Goal: Task Accomplishment & Management: Manage account settings

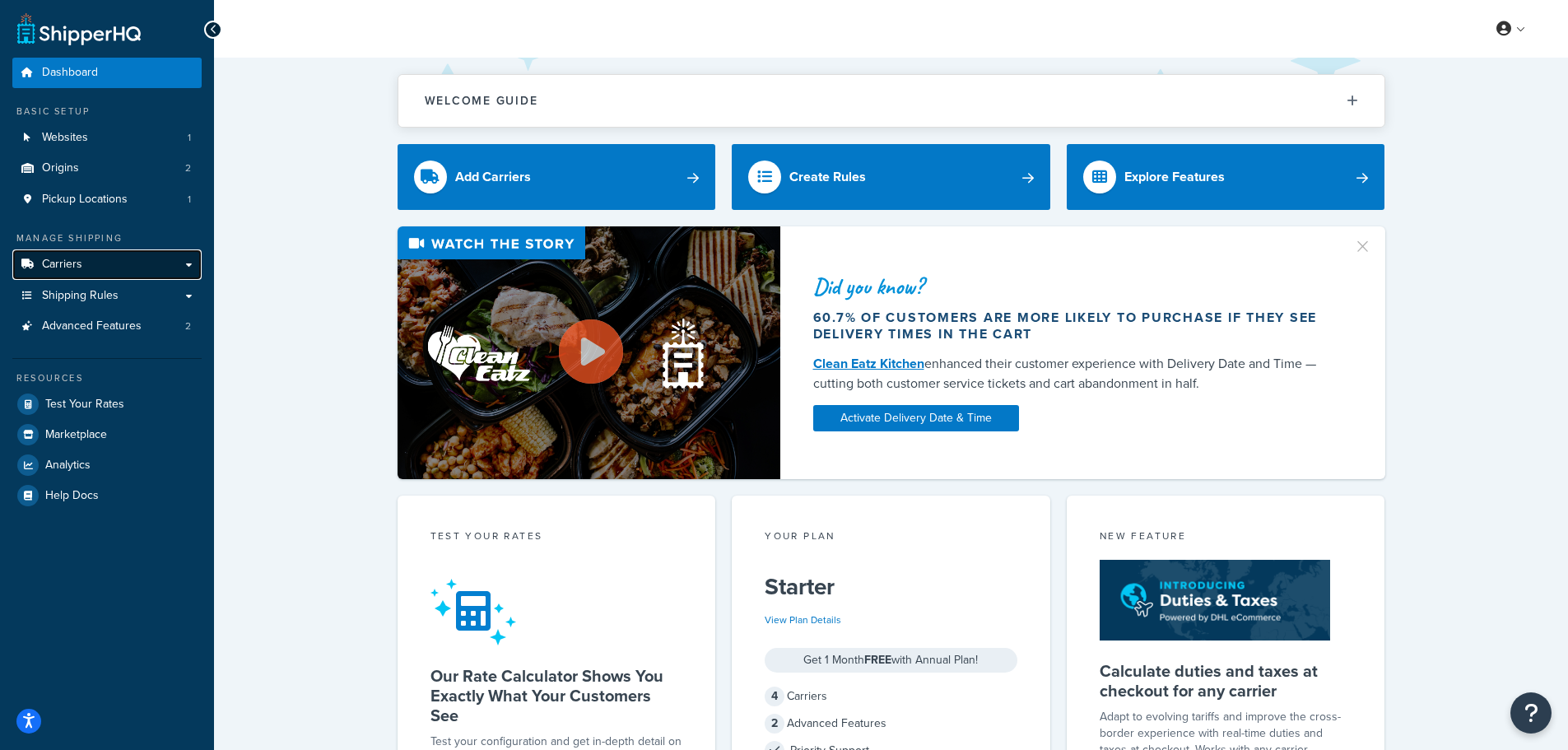
click at [162, 270] on link "Carriers" at bounding box center [107, 264] width 190 height 31
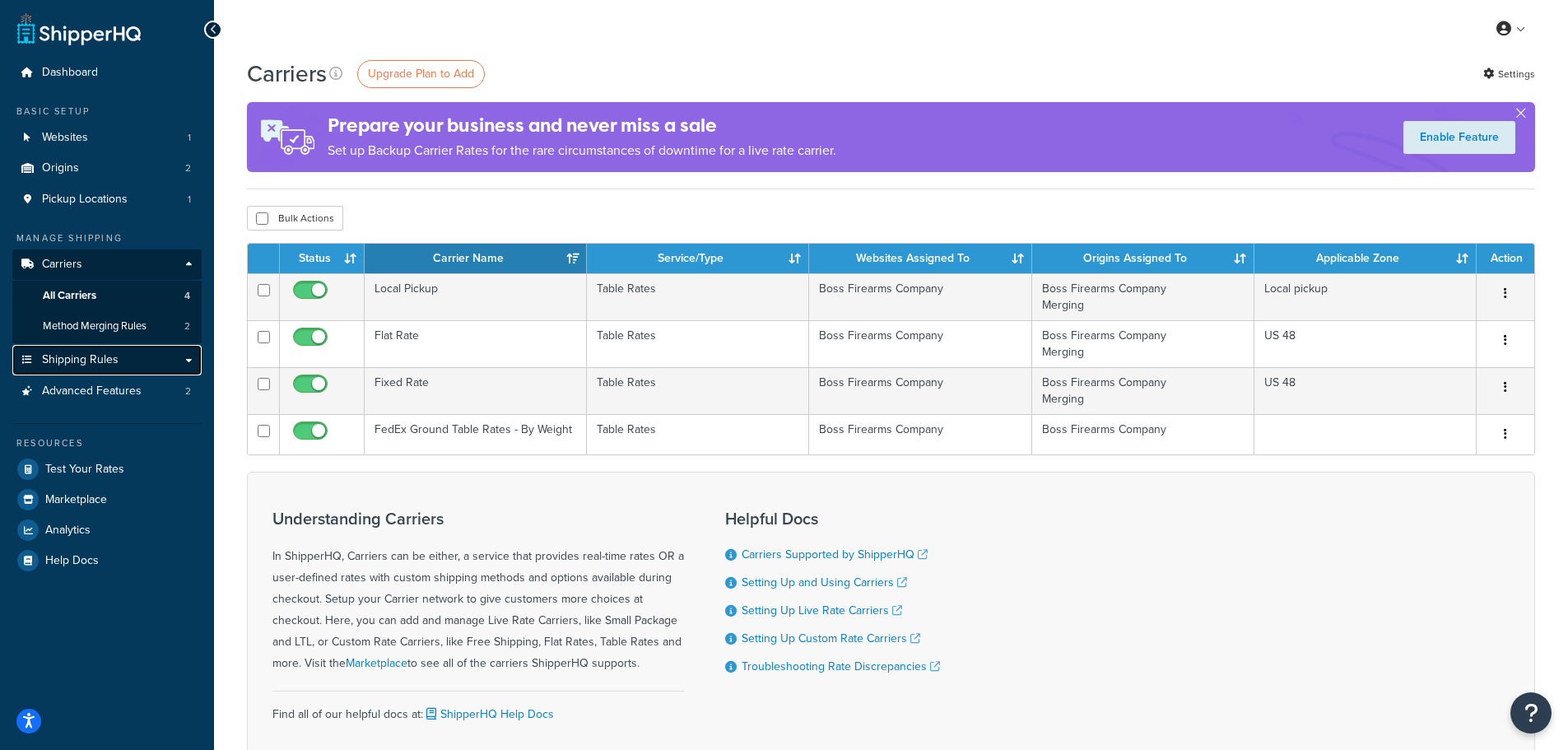
click at [181, 357] on link "Shipping Rules" at bounding box center [107, 361] width 190 height 31
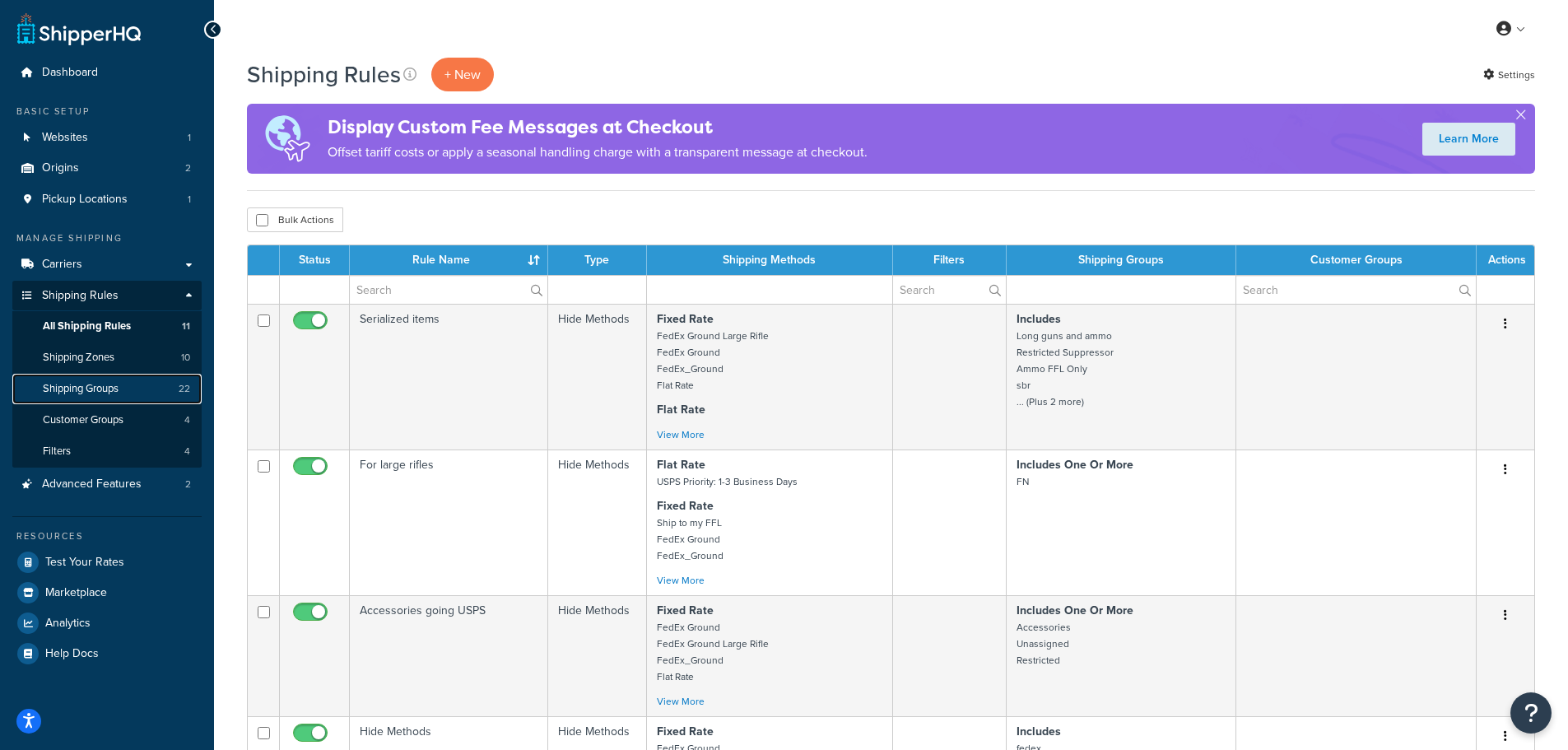
click at [127, 391] on link "Shipping Groups 22" at bounding box center [107, 389] width 190 height 31
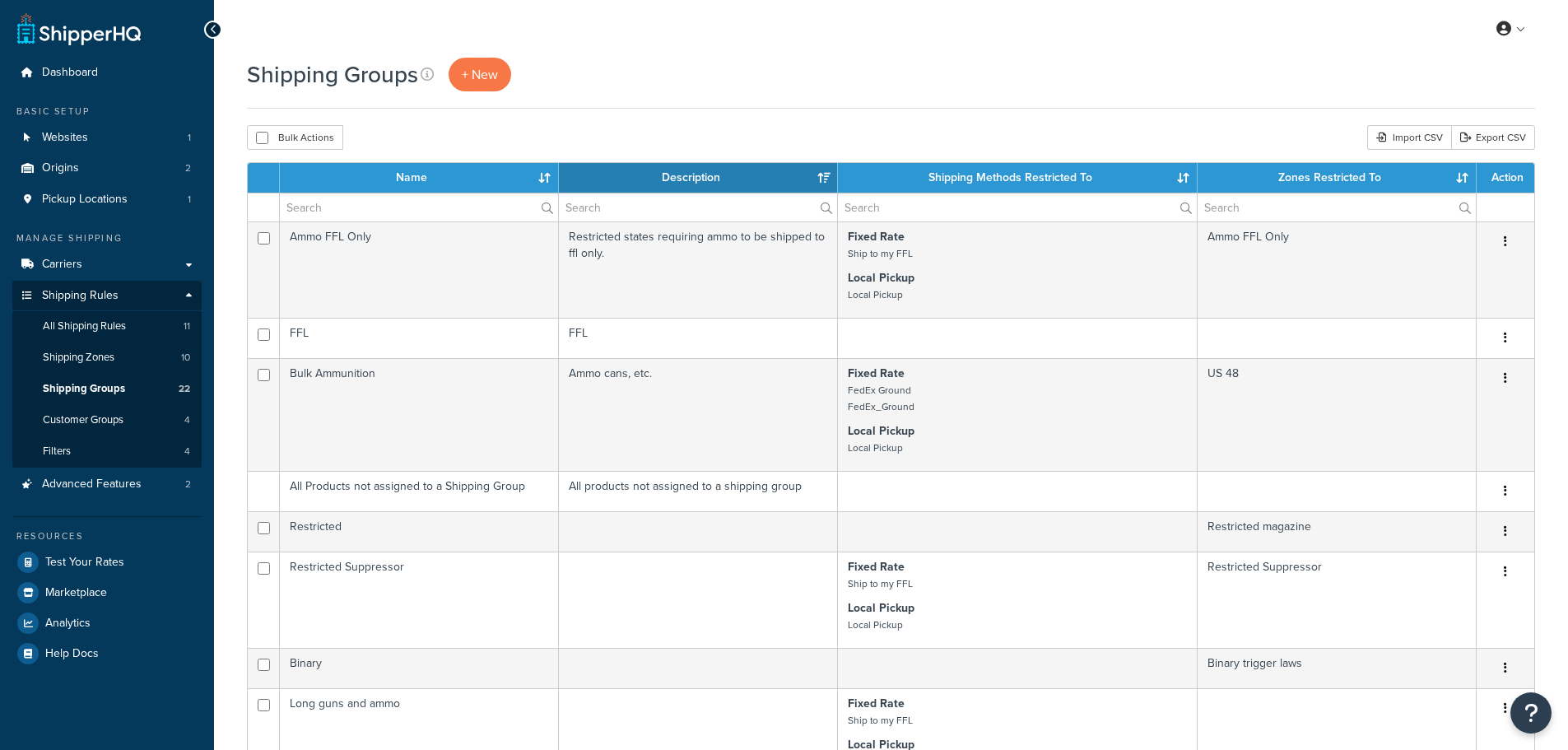
select select "15"
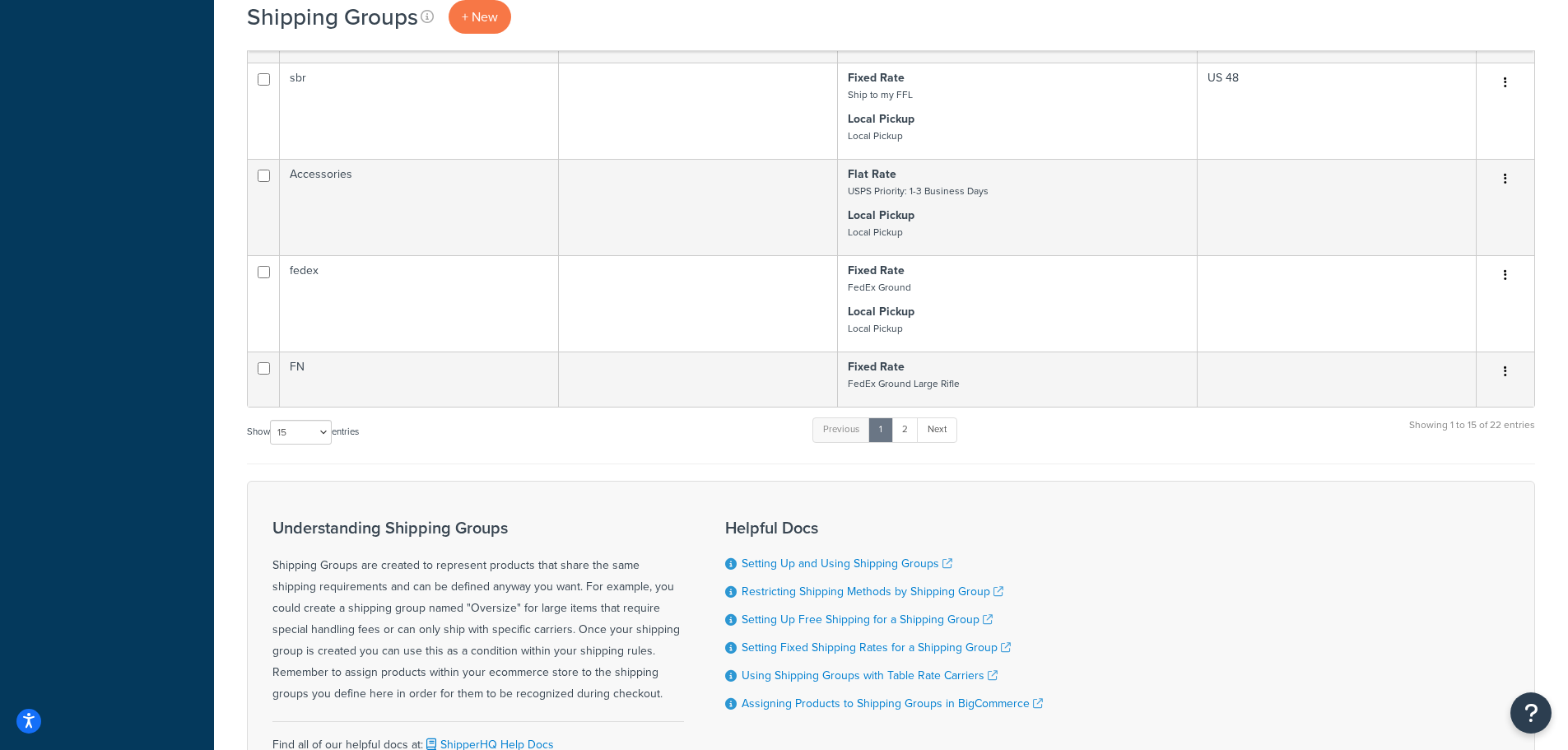
scroll to position [988, 0]
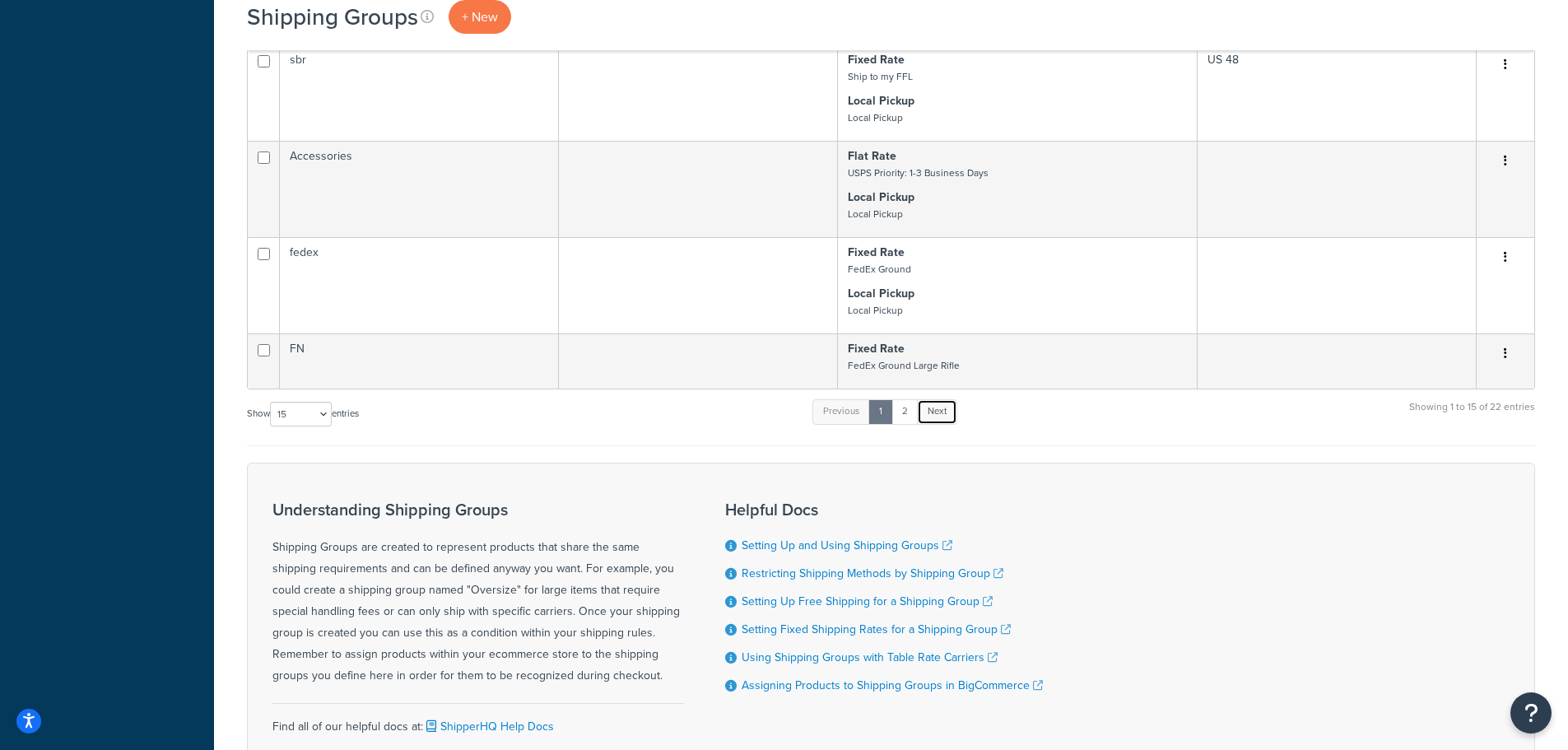
click at [929, 416] on link "Next" at bounding box center [936, 411] width 40 height 25
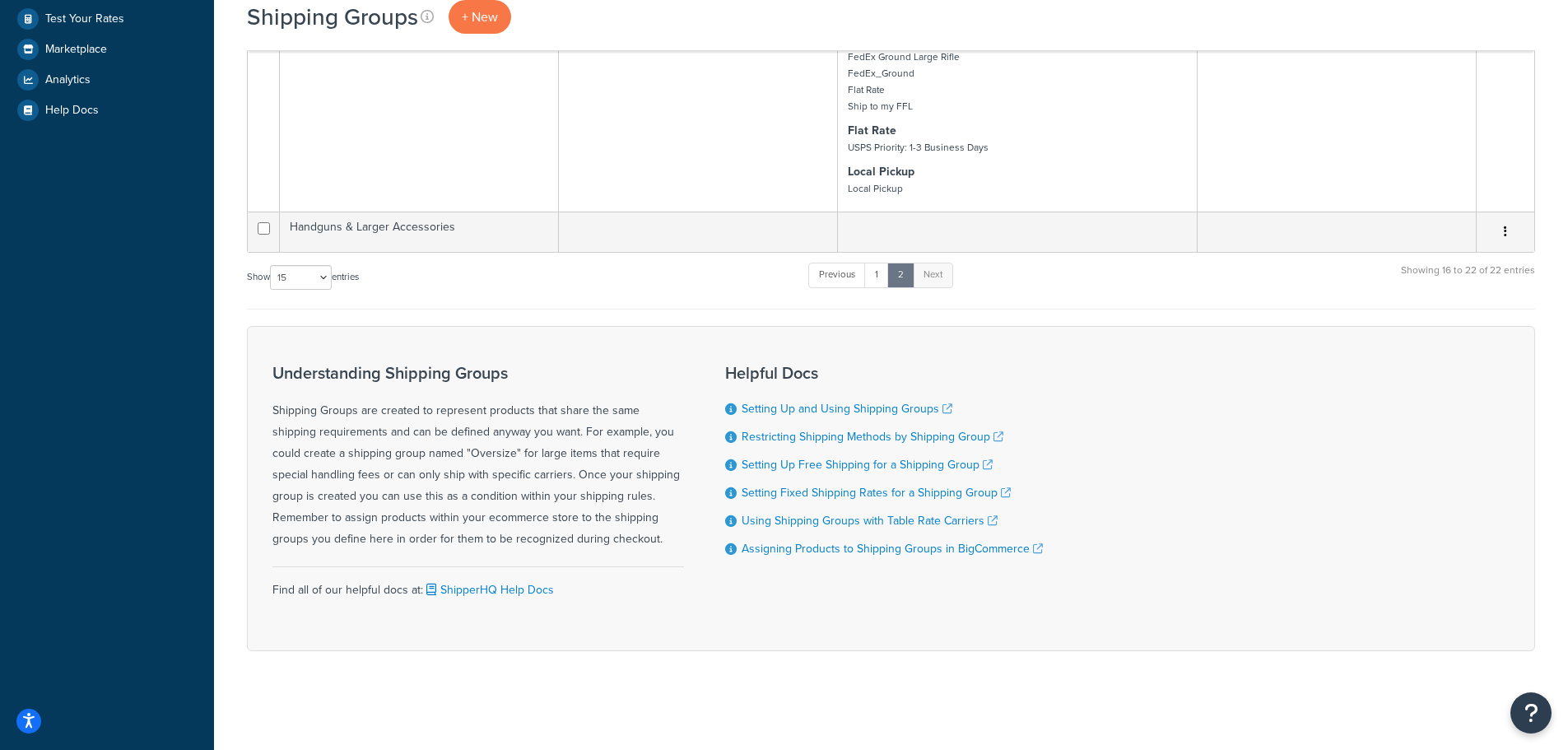
scroll to position [132, 0]
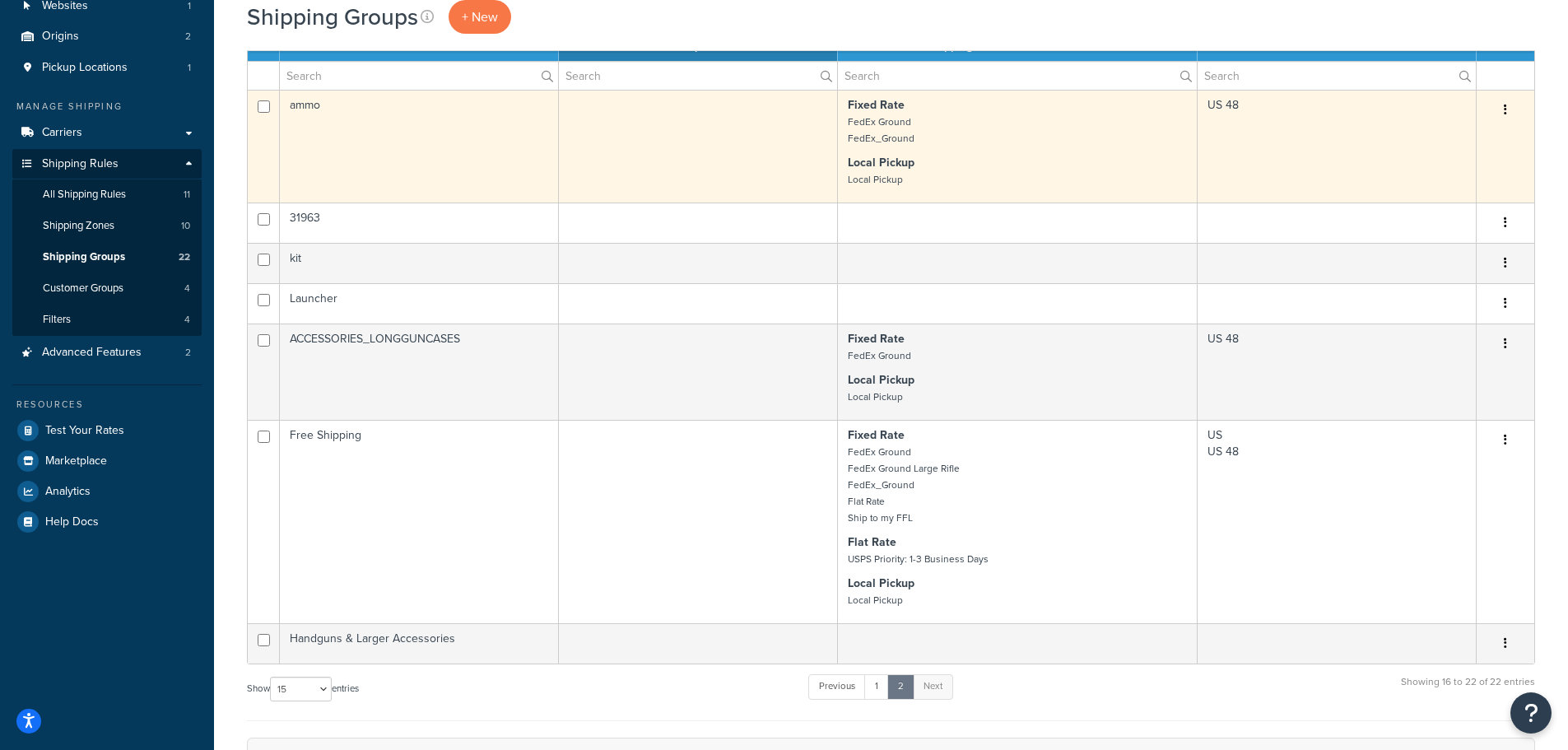
click at [526, 151] on td "ammo" at bounding box center [419, 146] width 279 height 113
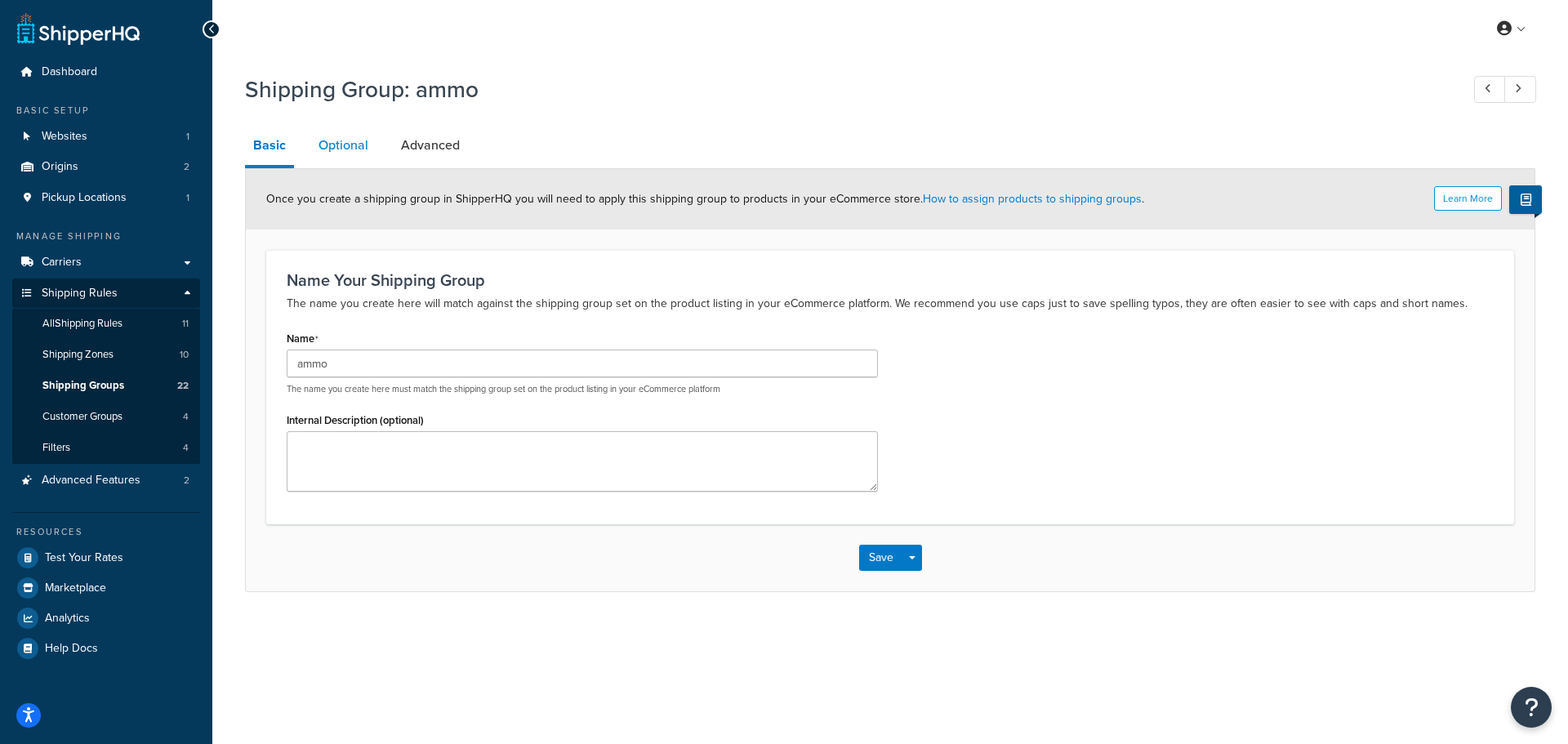
click at [365, 144] on link "Optional" at bounding box center [343, 145] width 66 height 39
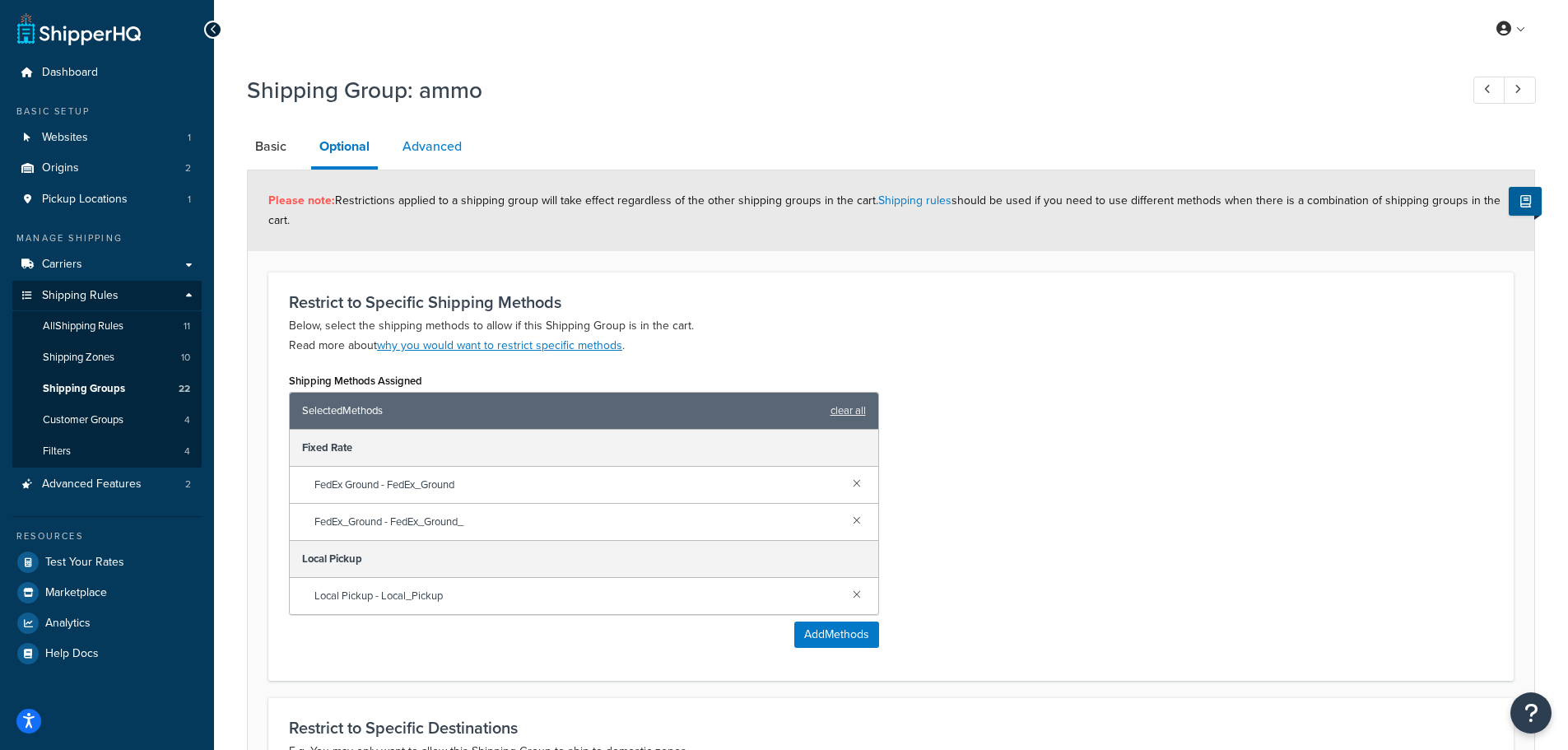
click at [438, 148] on link "Advanced" at bounding box center [432, 146] width 76 height 39
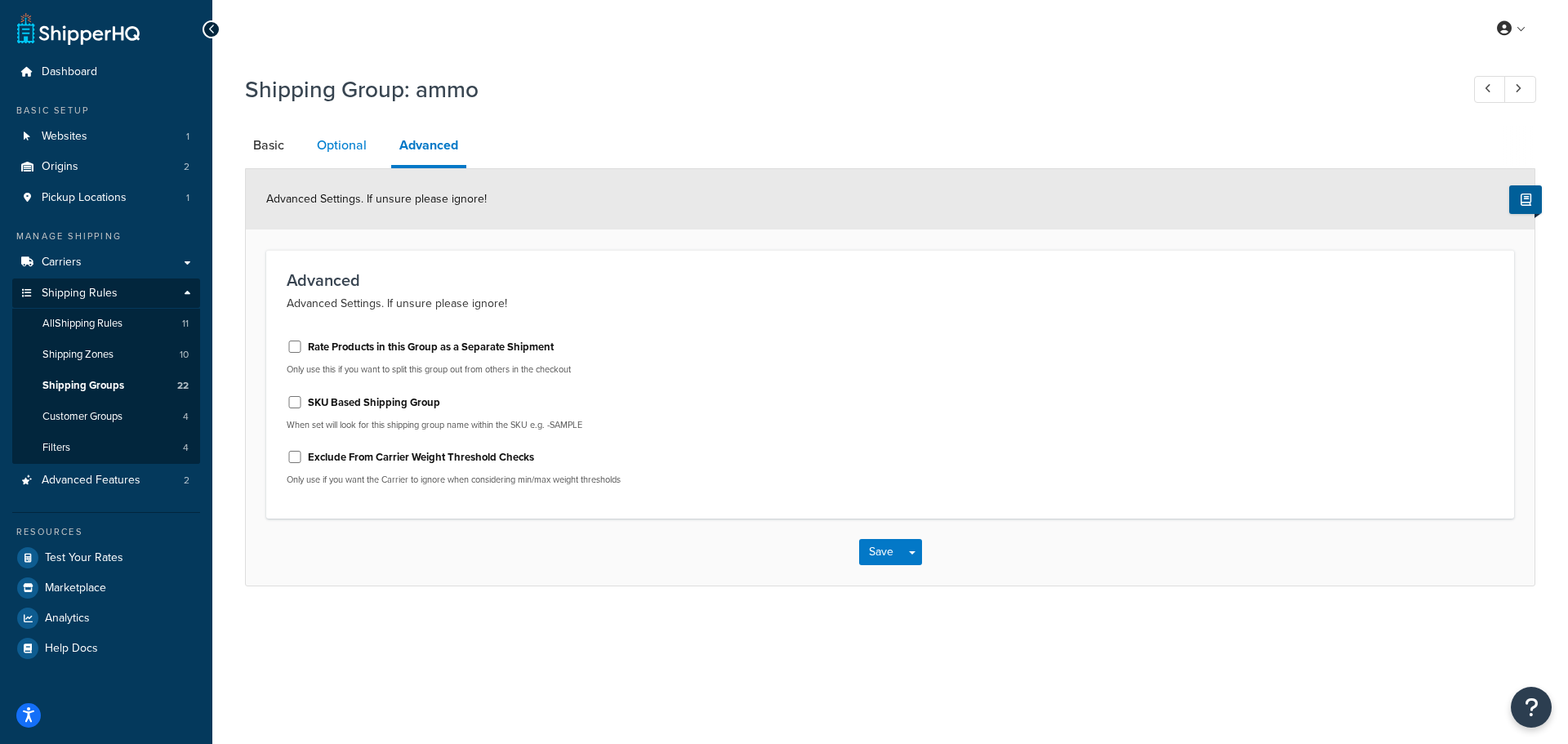
click at [353, 142] on link "Optional" at bounding box center [342, 145] width 66 height 39
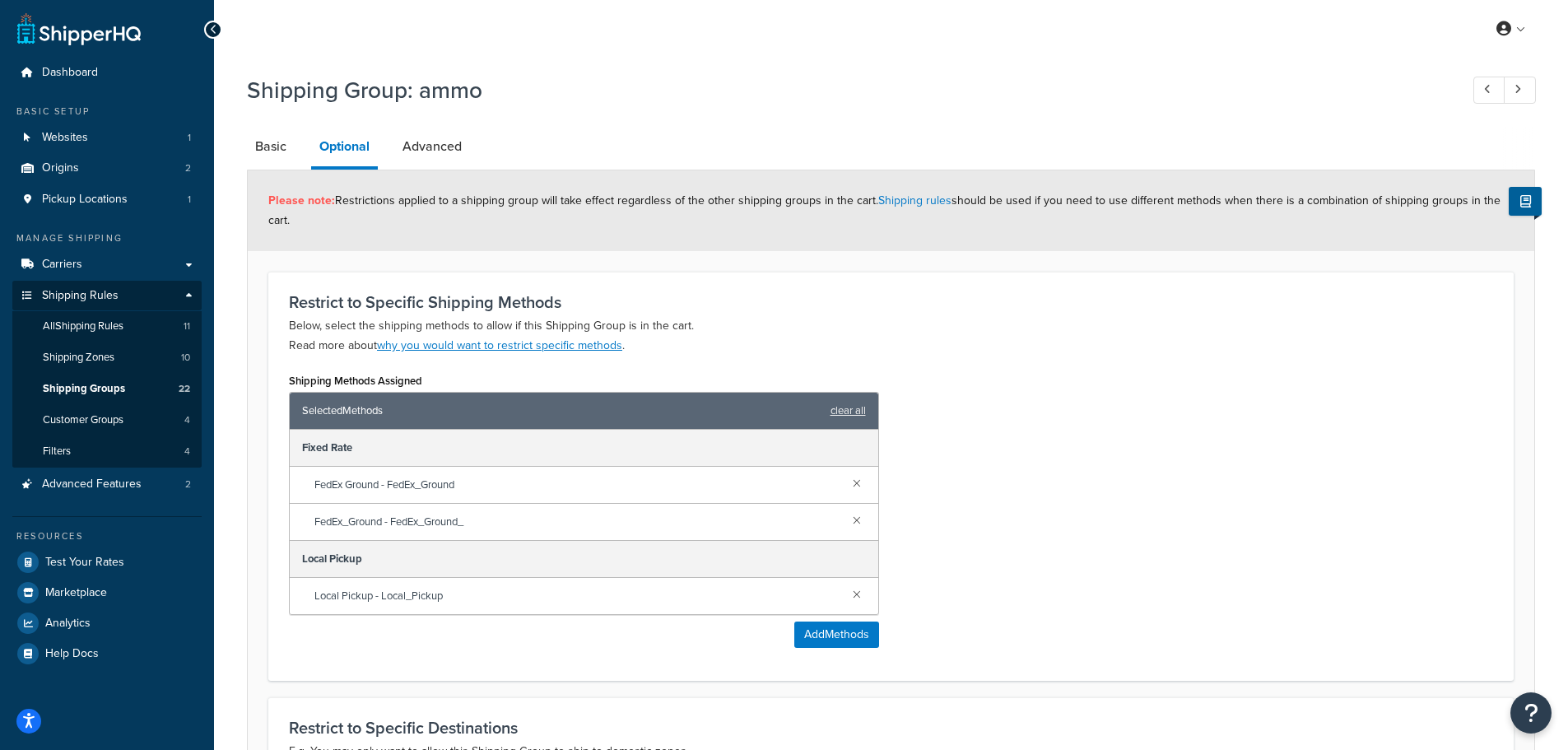
click at [227, 135] on div "Shipping Group: ammo Basic Optional Advanced Please note: Restrictions applied …" at bounding box center [891, 537] width 1354 height 944
click at [253, 129] on link "Basic" at bounding box center [270, 146] width 48 height 39
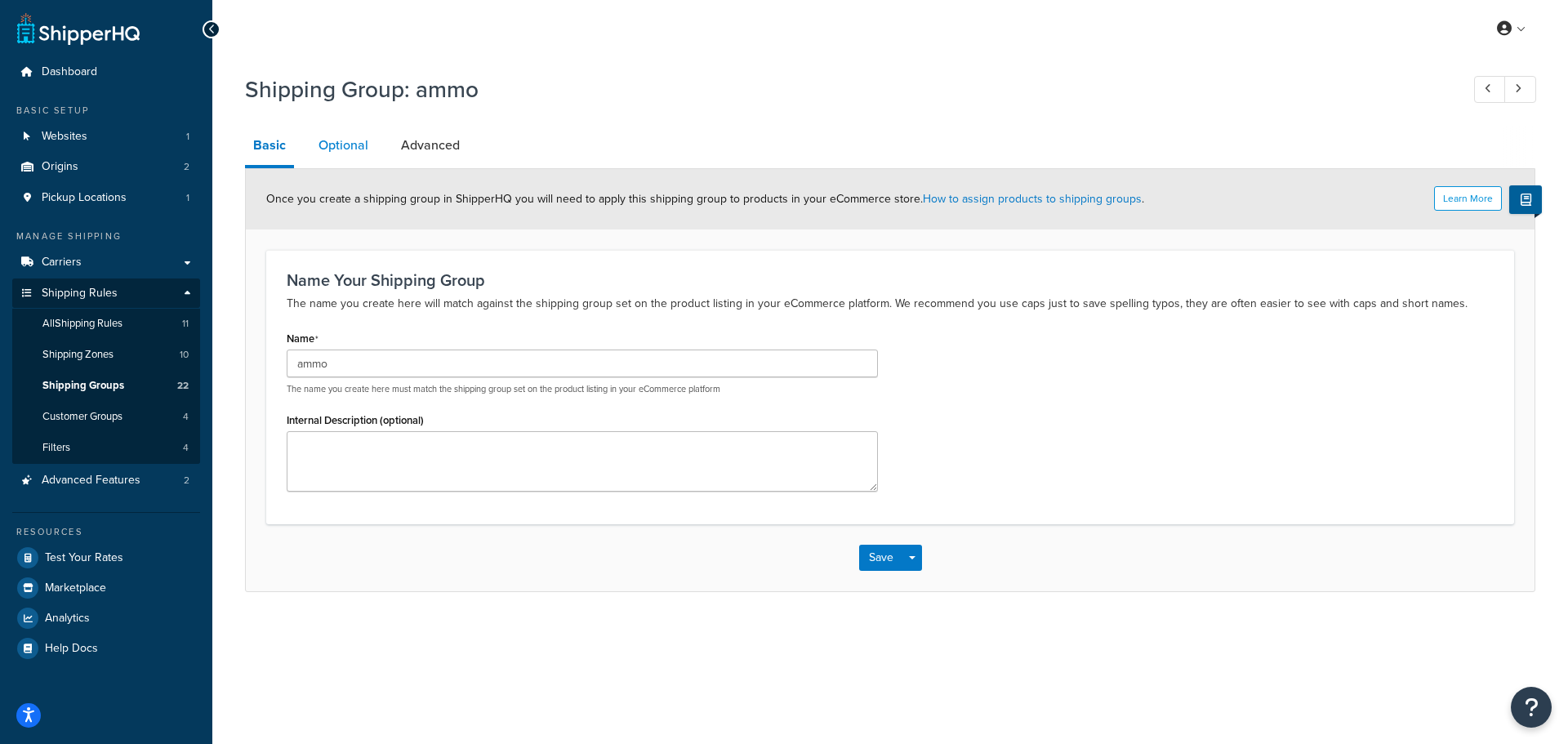
click at [340, 151] on link "Optional" at bounding box center [343, 145] width 66 height 39
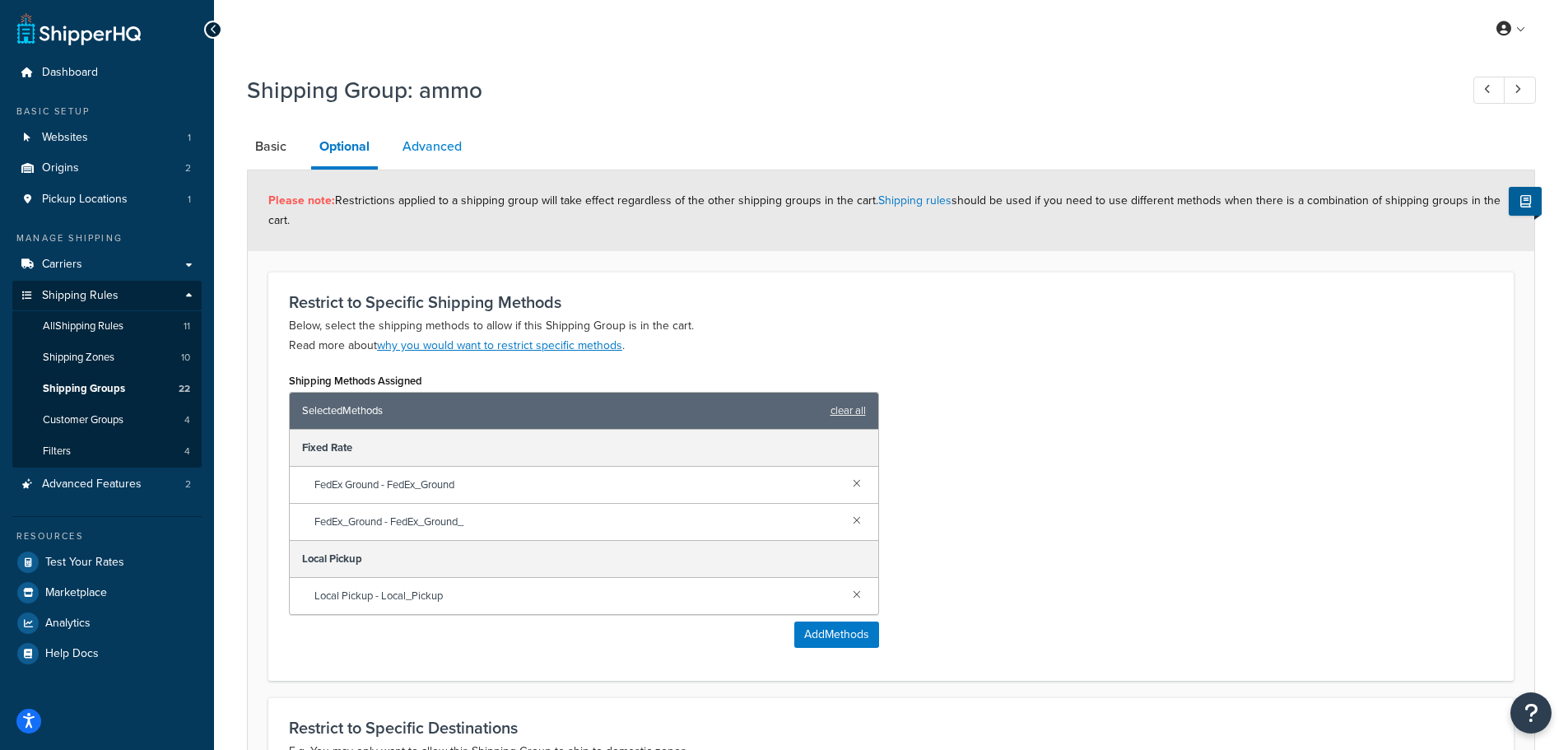
click at [404, 144] on link "Advanced" at bounding box center [432, 146] width 76 height 39
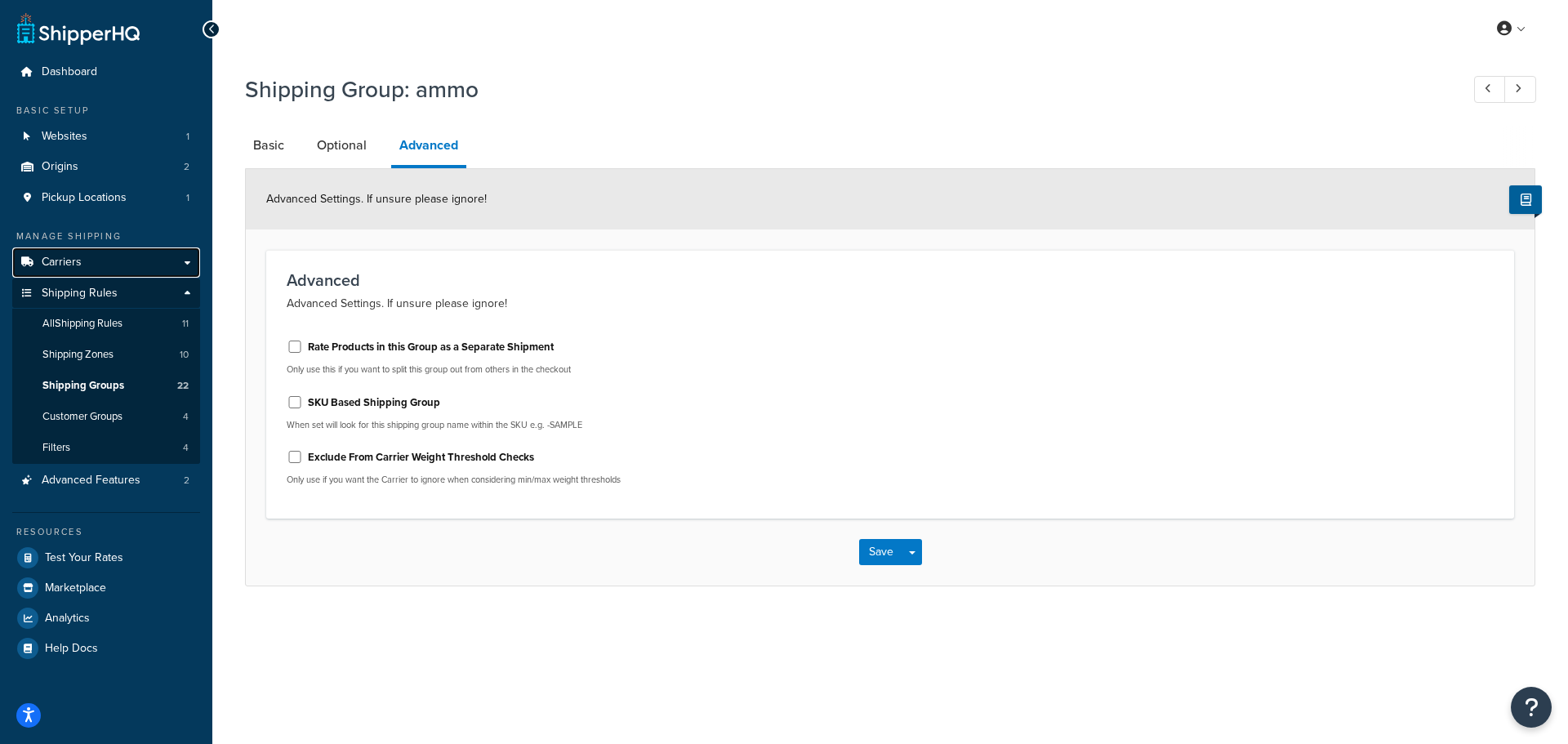
click at [159, 266] on link "Carriers" at bounding box center [106, 262] width 188 height 30
click at [180, 261] on link "Carriers" at bounding box center [106, 262] width 188 height 30
click at [338, 144] on link "Optional" at bounding box center [342, 145] width 66 height 39
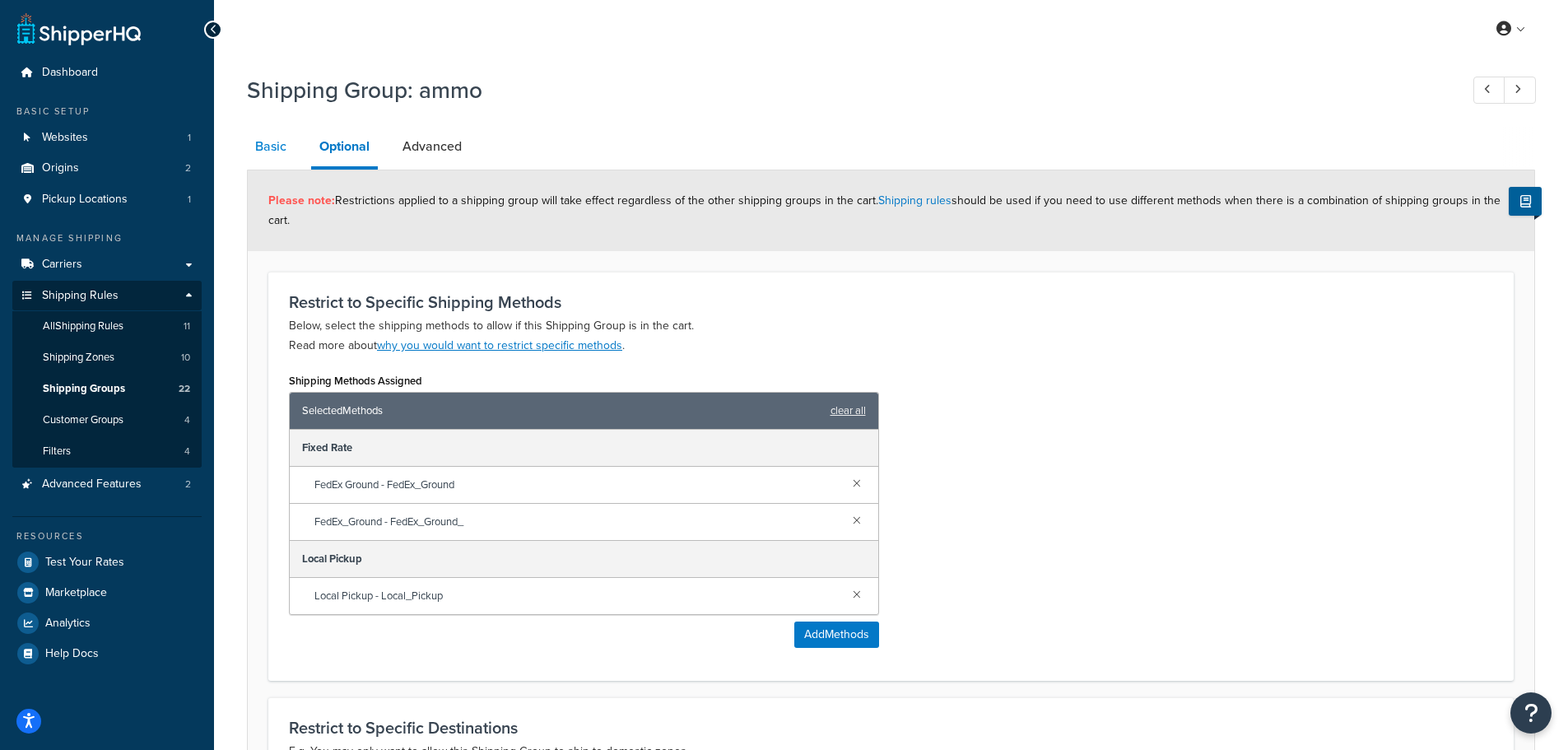
click at [287, 153] on link "Basic" at bounding box center [270, 146] width 48 height 39
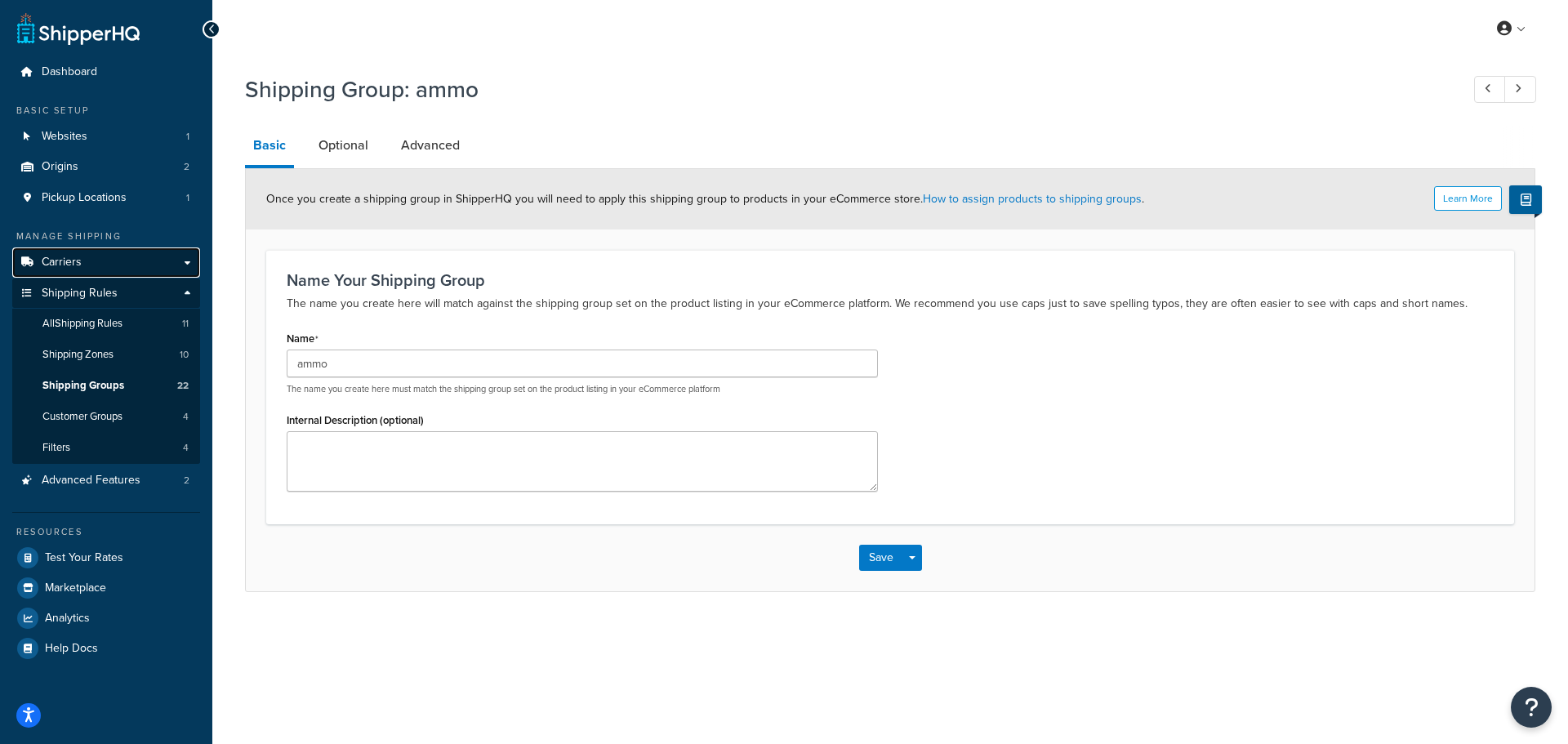
click at [187, 256] on link "Carriers" at bounding box center [106, 262] width 188 height 30
click at [187, 262] on link "Carriers" at bounding box center [106, 262] width 188 height 30
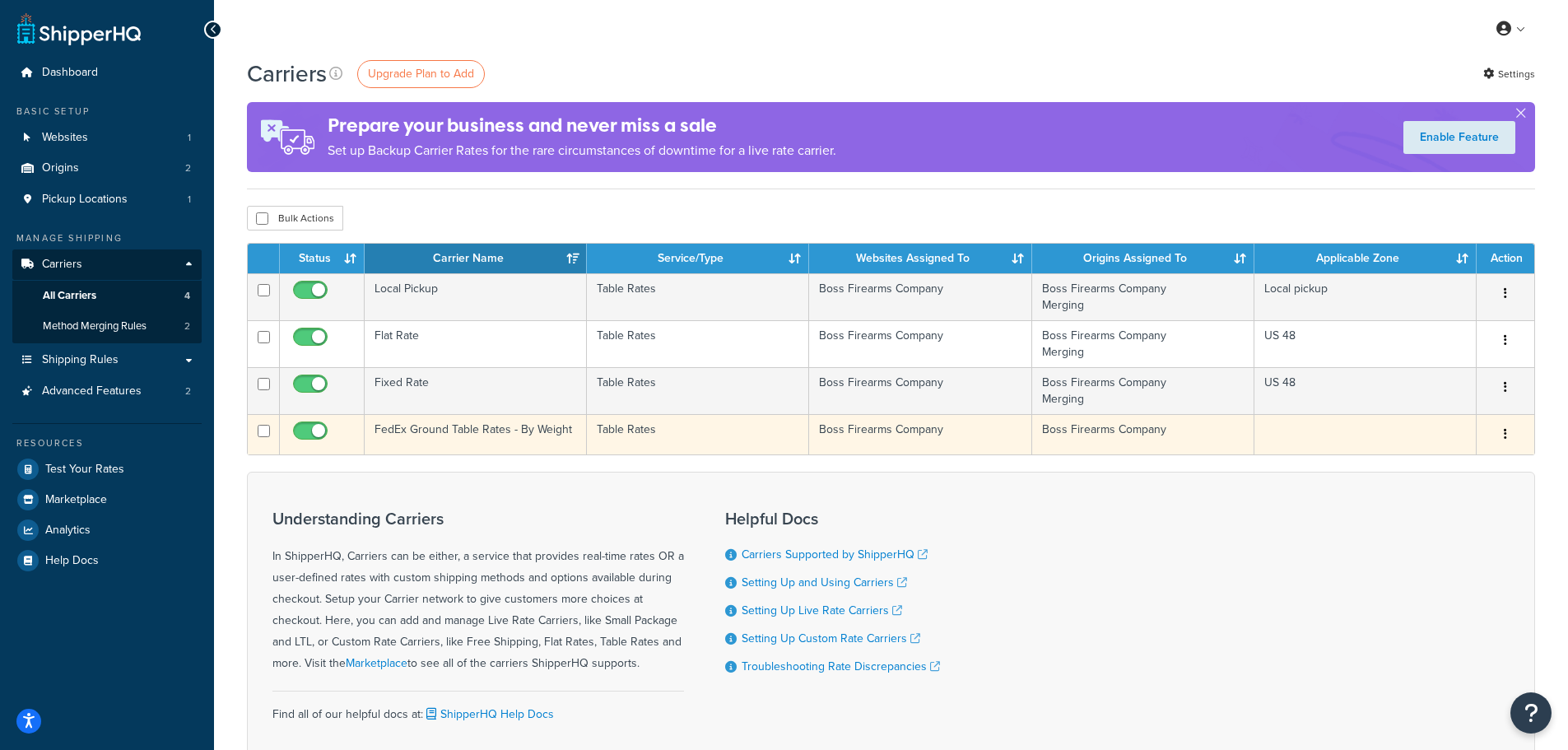
click at [1220, 435] on td "Boss Firearms Company" at bounding box center [1143, 434] width 222 height 40
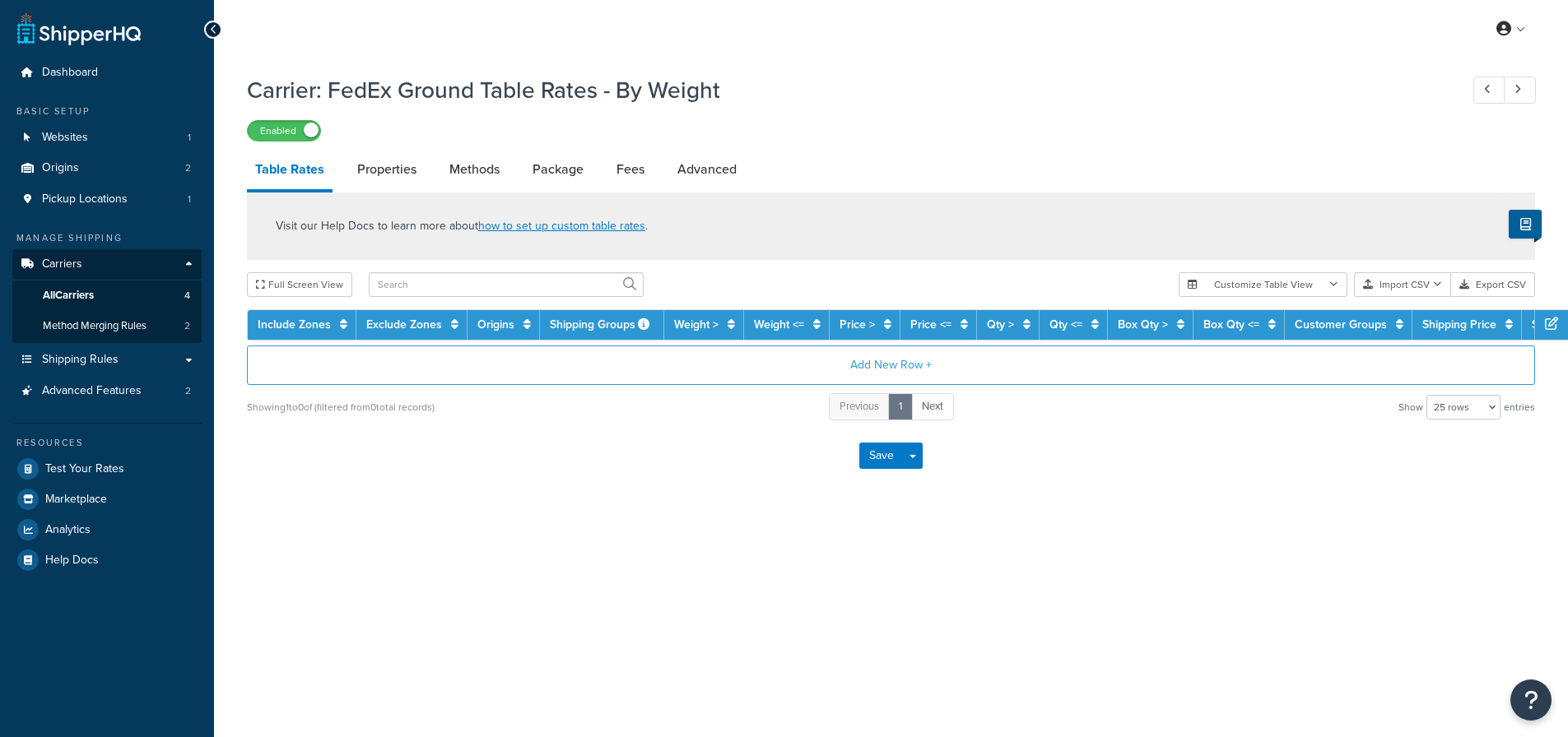
select select "25"
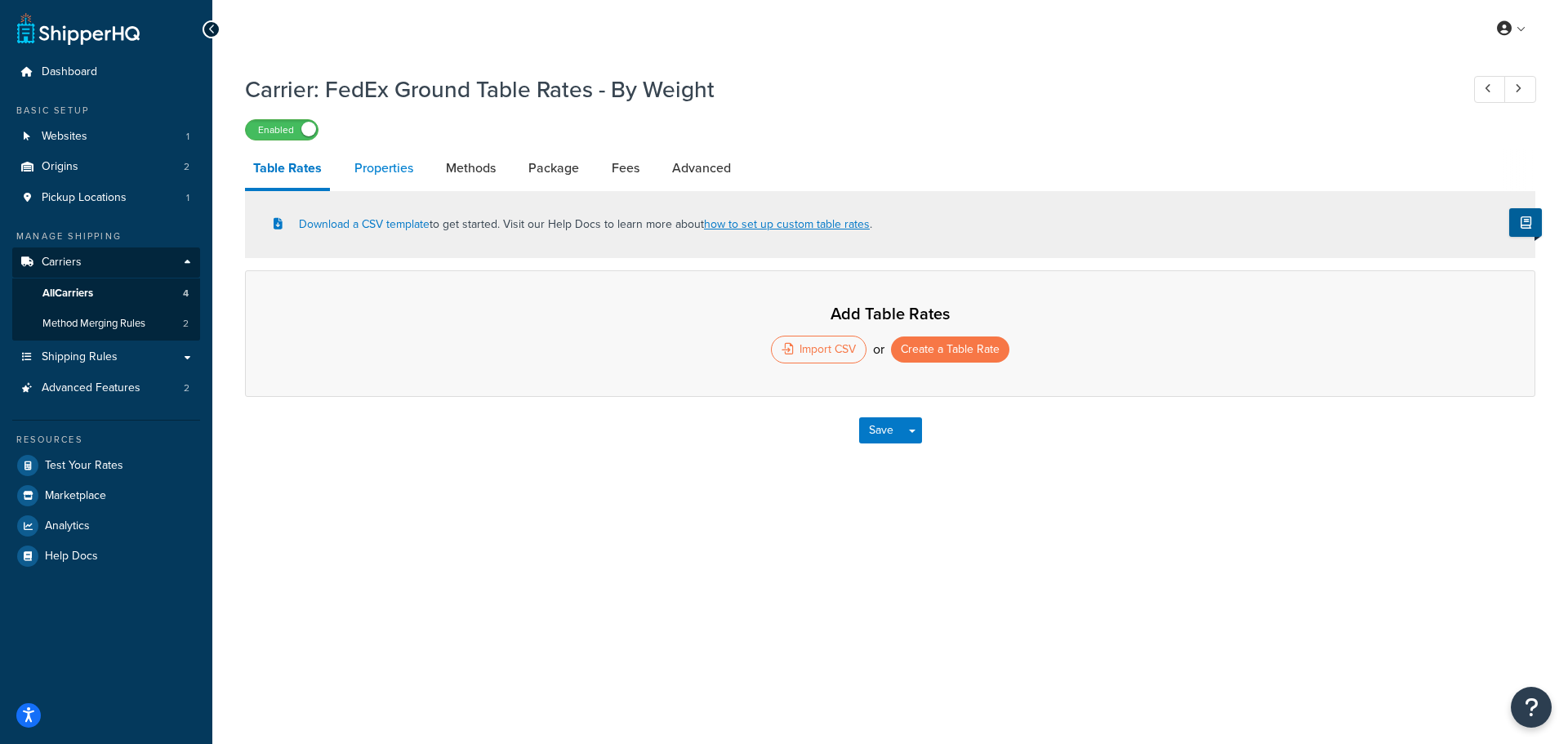
click at [391, 176] on link "Properties" at bounding box center [383, 168] width 75 height 39
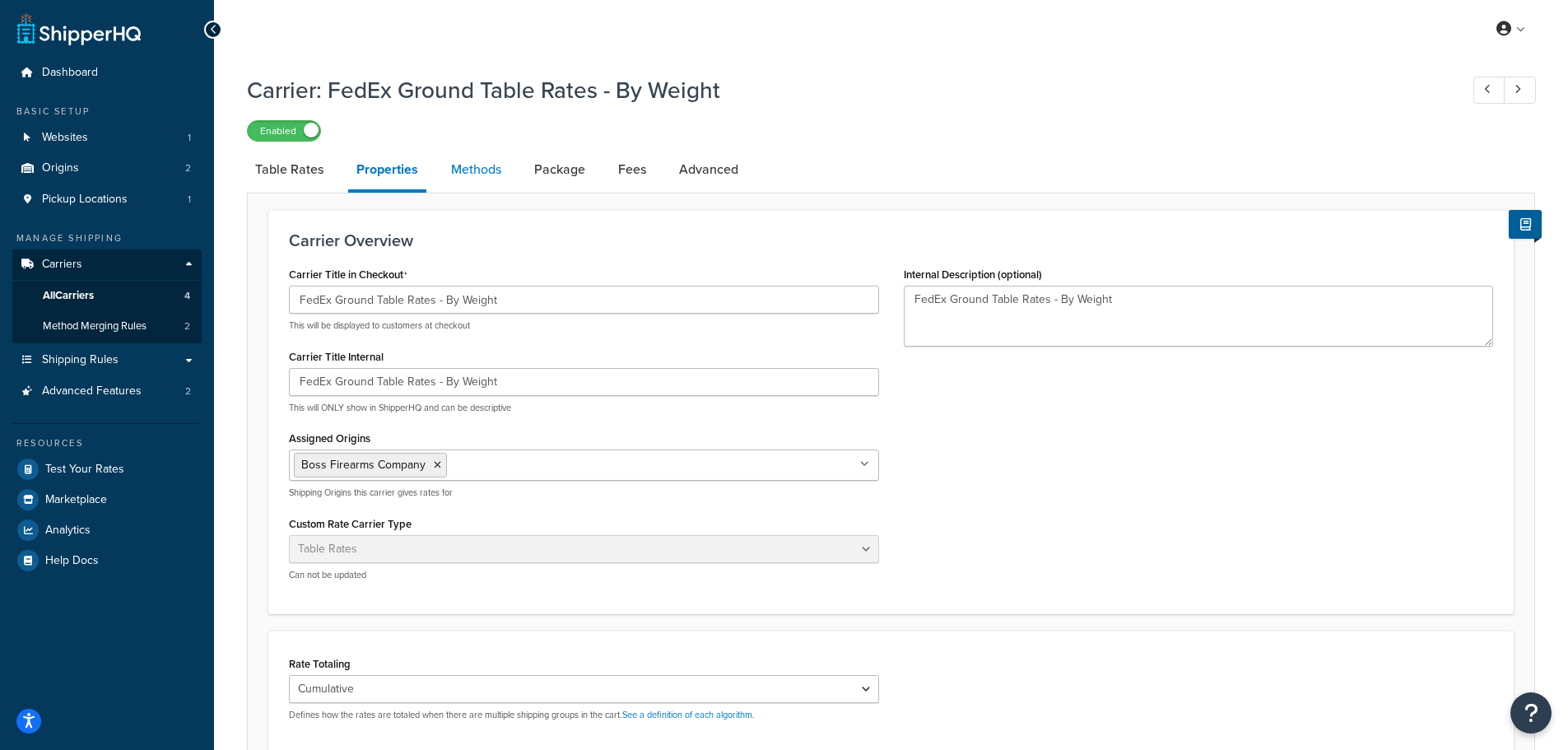
click at [480, 166] on link "Methods" at bounding box center [476, 169] width 66 height 39
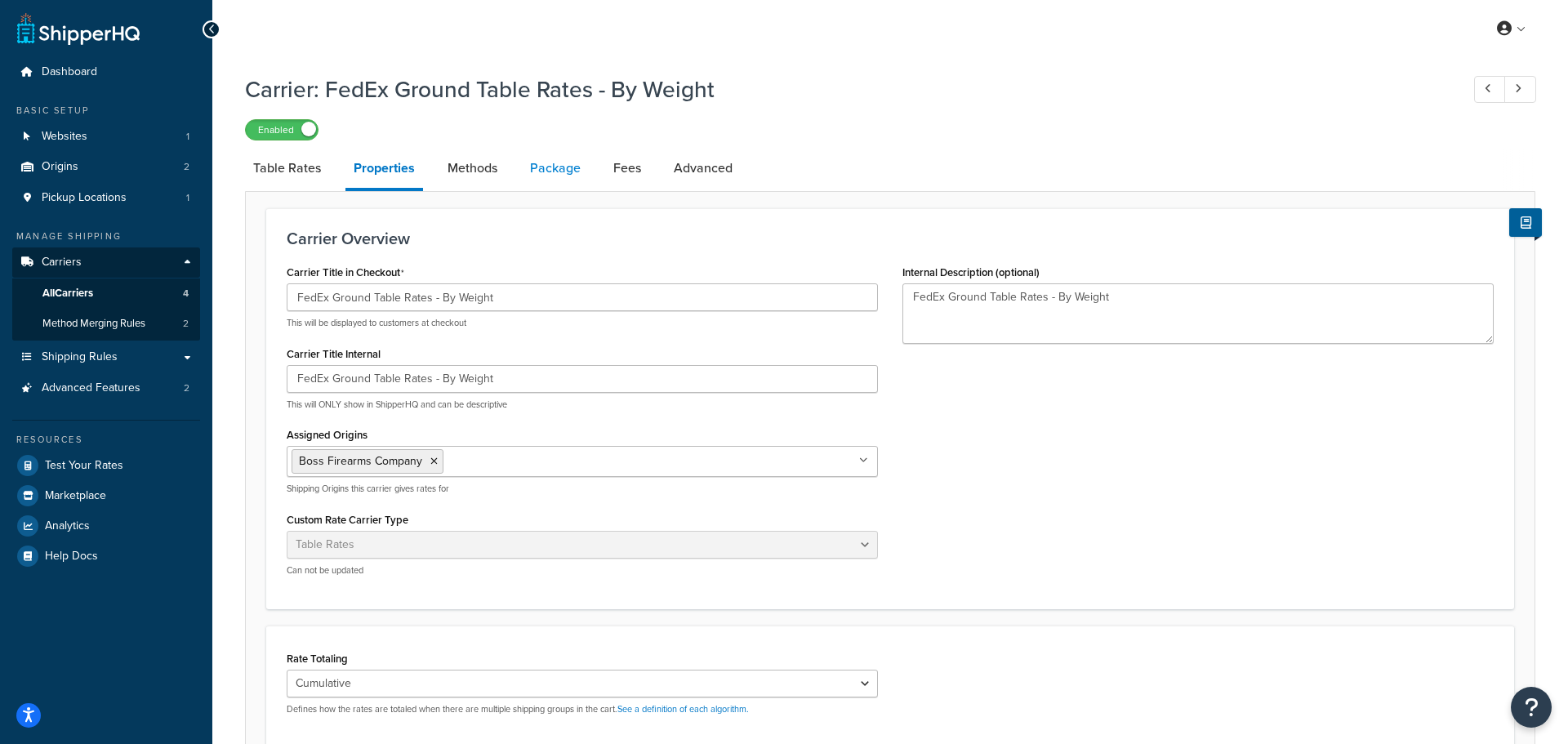
select select "25"
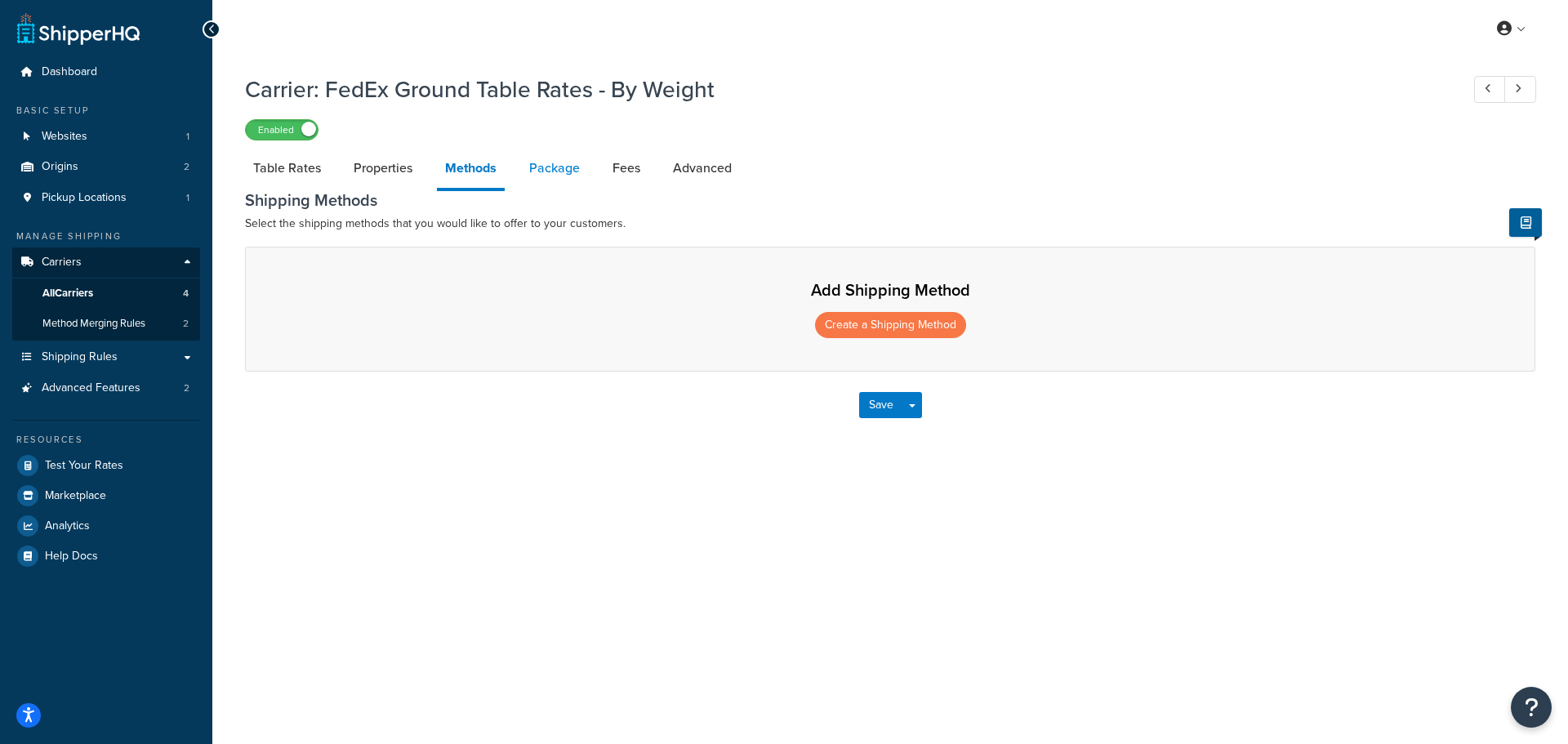
click at [567, 164] on link "Package" at bounding box center [554, 168] width 67 height 39
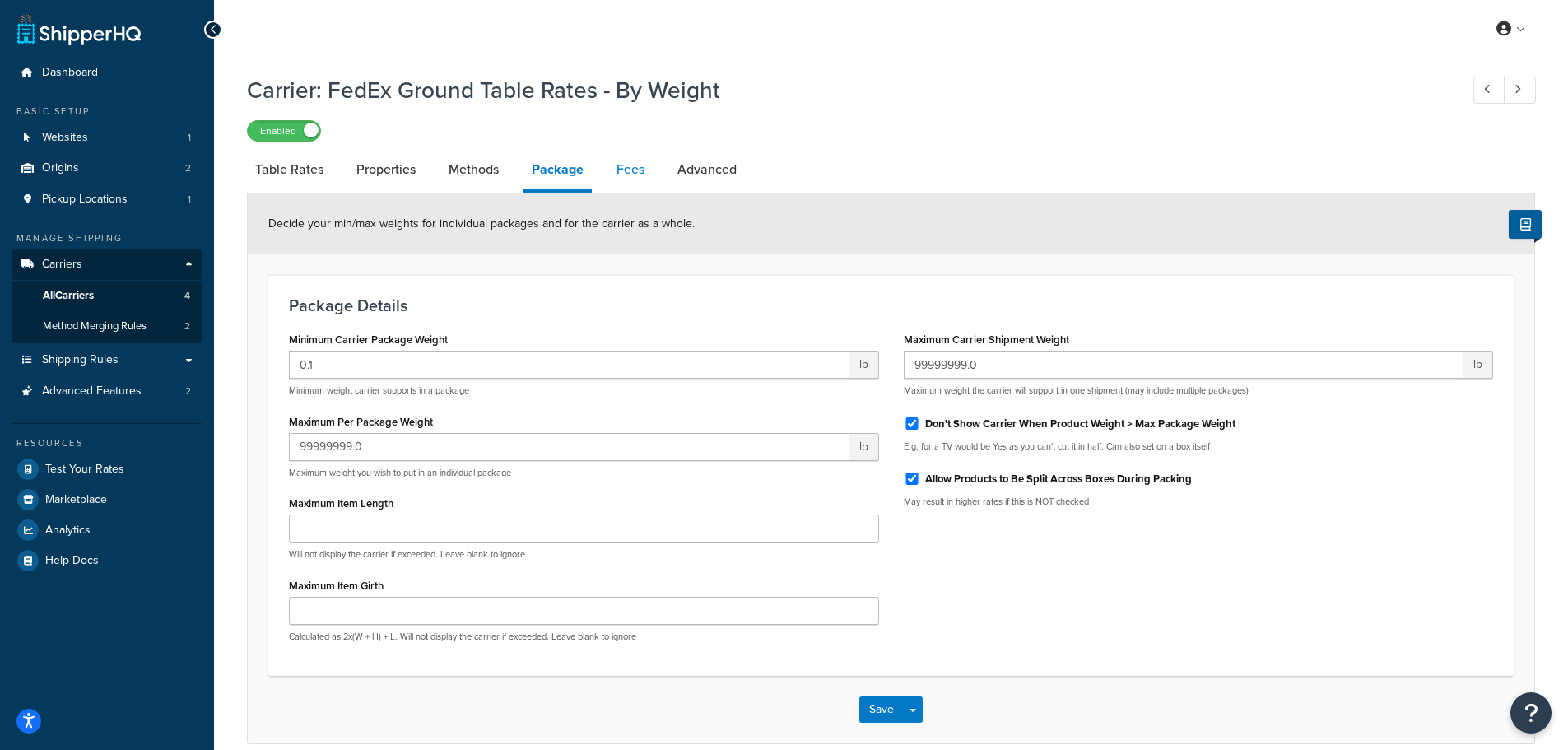
click at [610, 166] on link "Fees" at bounding box center [630, 169] width 44 height 39
select select "AFTER"
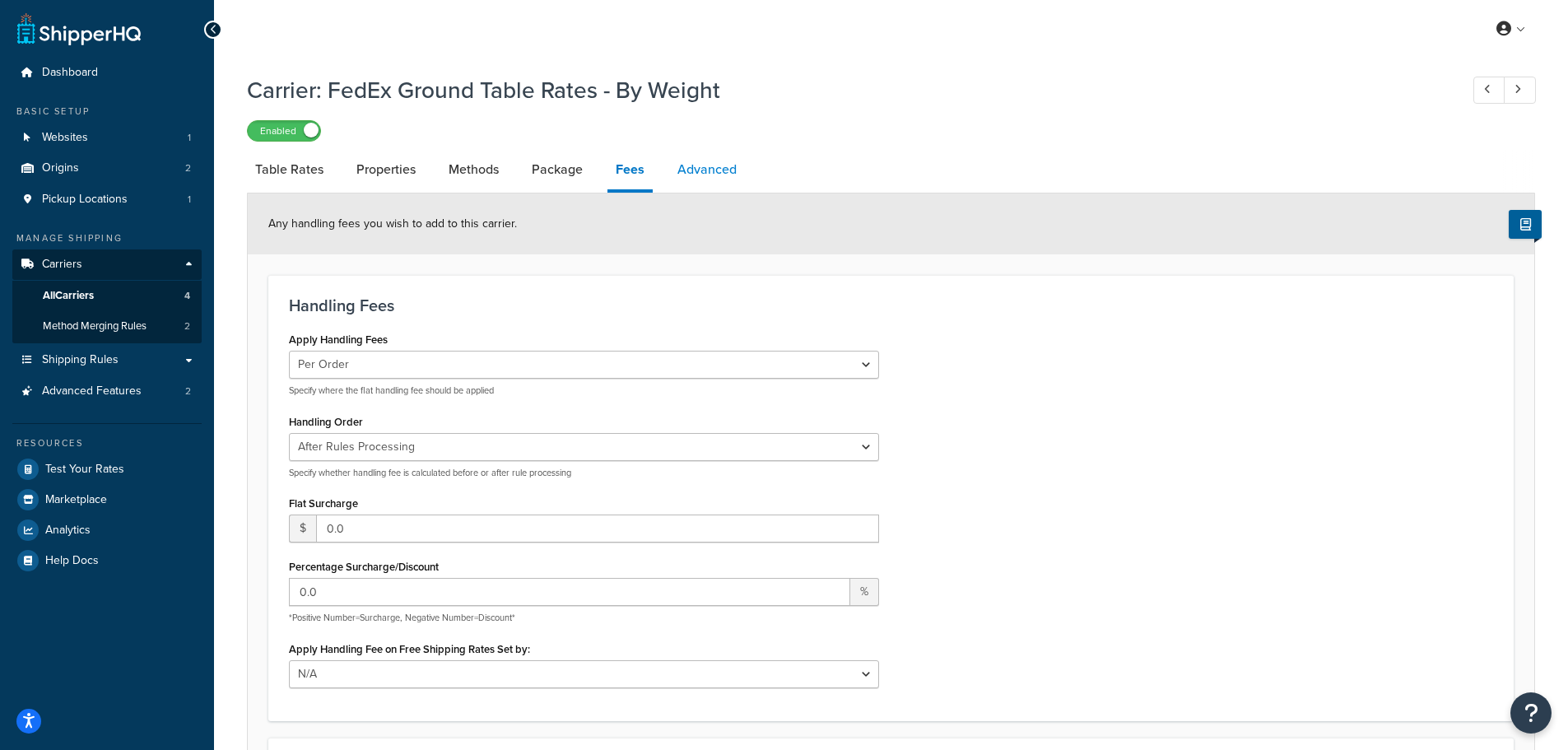
click at [702, 166] on link "Advanced" at bounding box center [707, 169] width 76 height 39
select select "false"
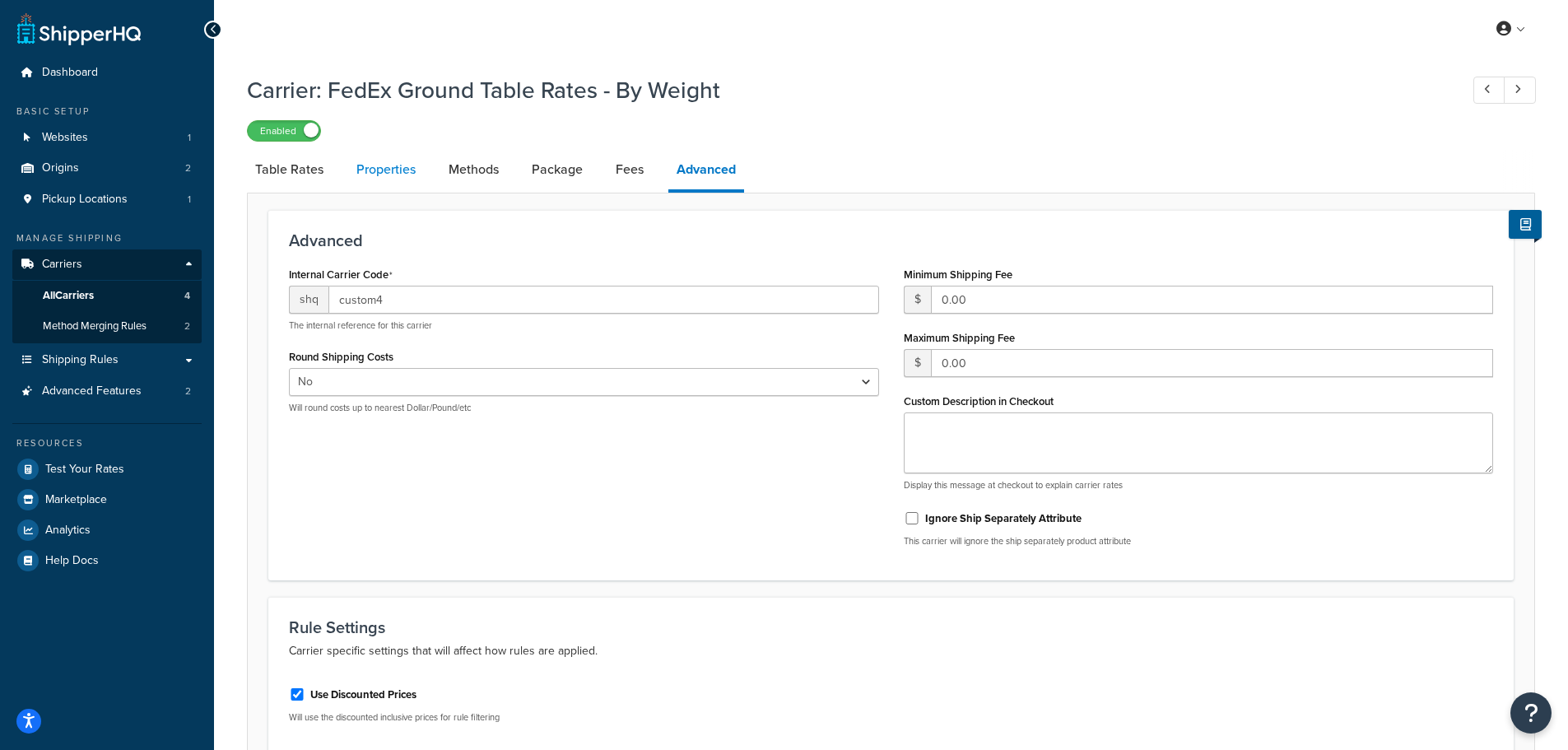
click at [391, 176] on link "Properties" at bounding box center [385, 169] width 76 height 39
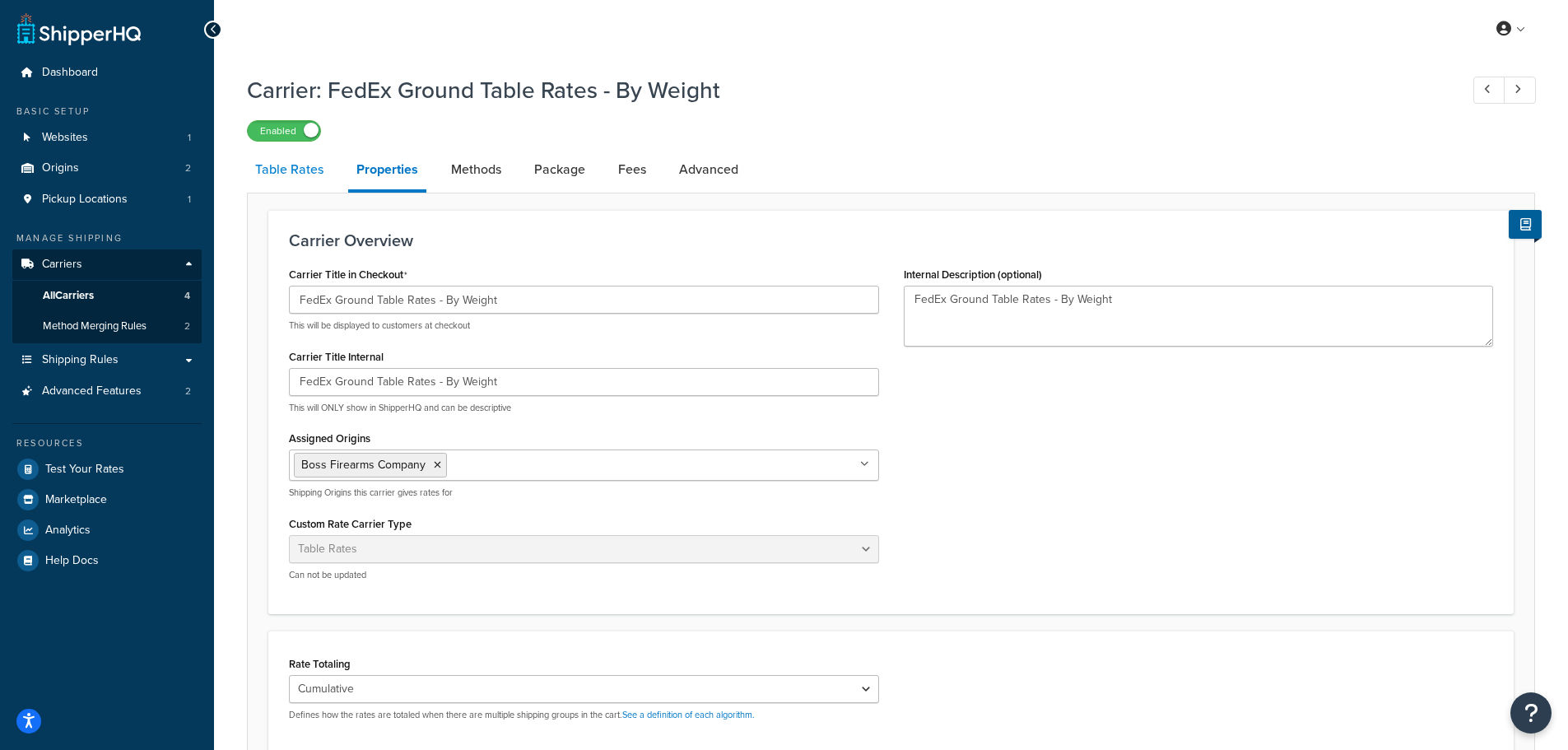
click at [291, 167] on link "Table Rates" at bounding box center [289, 169] width 85 height 39
select select "25"
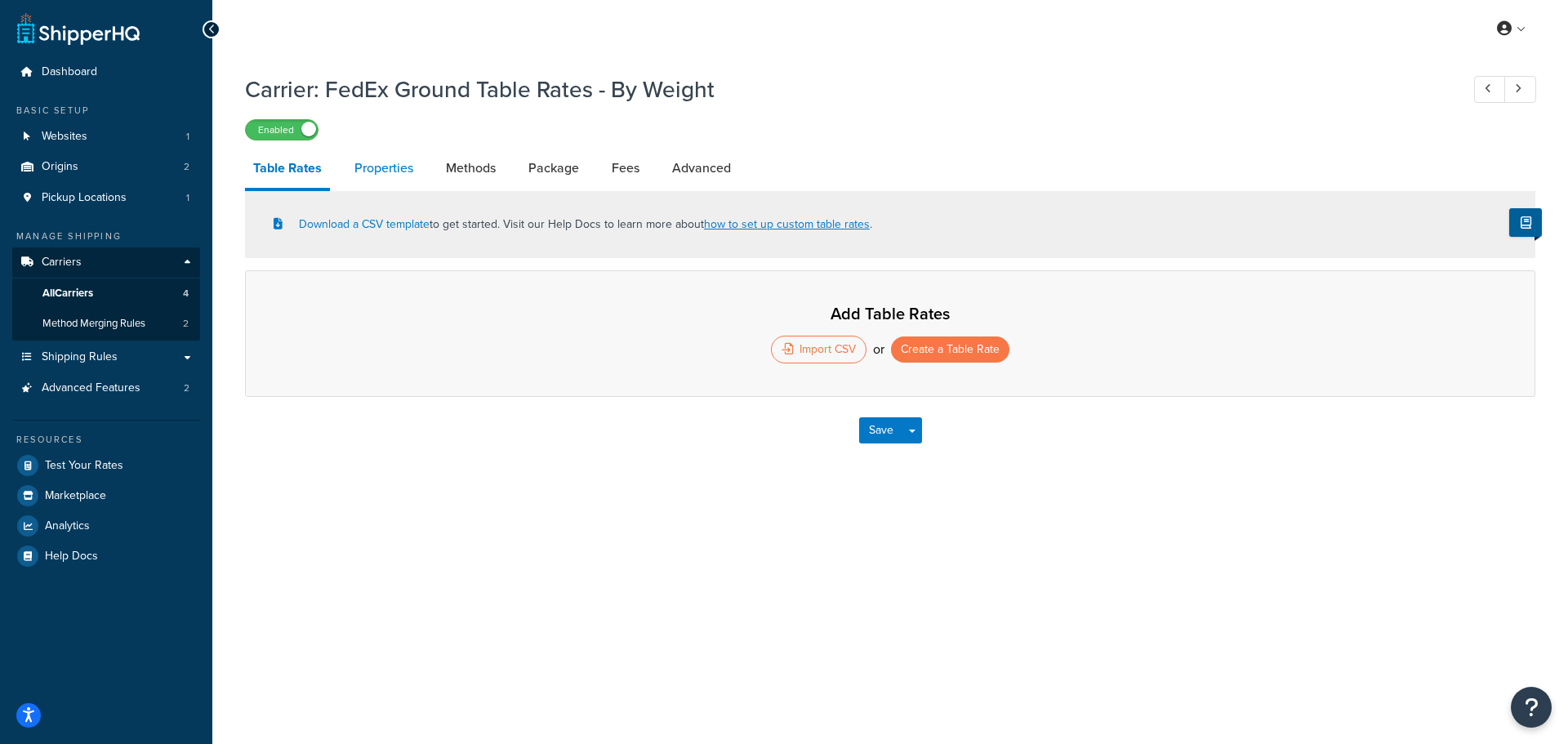
click at [410, 175] on link "Properties" at bounding box center [383, 168] width 75 height 39
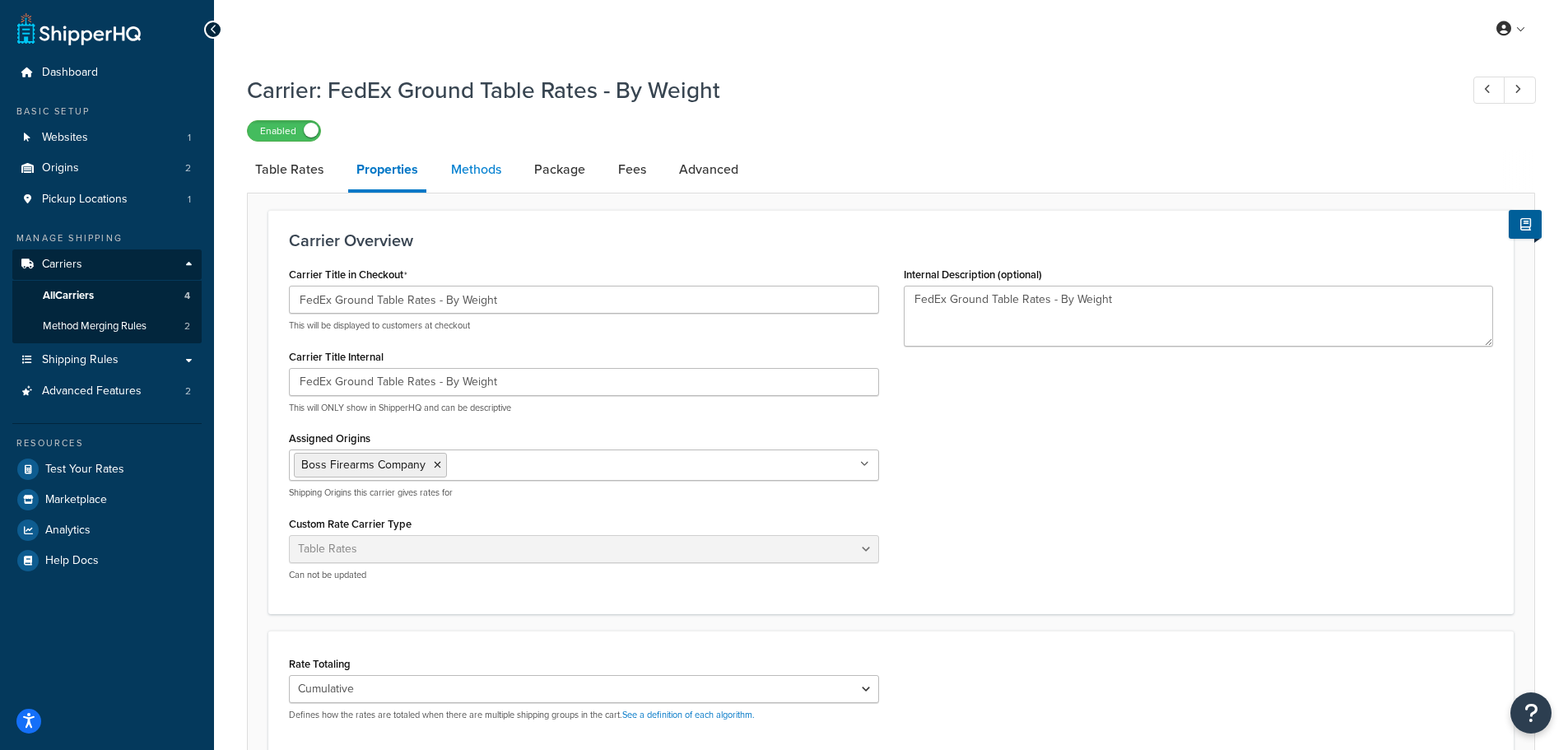
click at [471, 174] on link "Methods" at bounding box center [476, 169] width 66 height 39
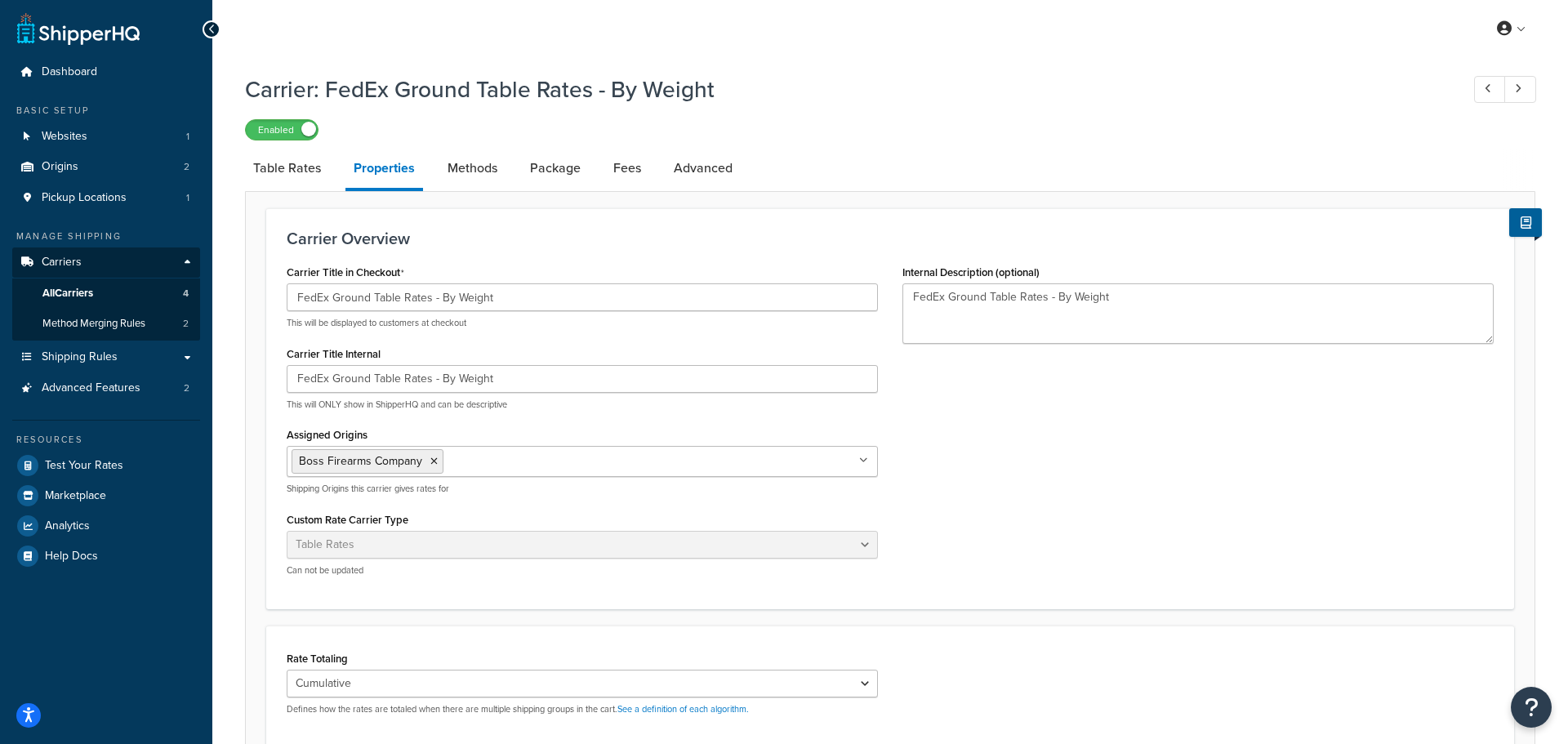
select select "25"
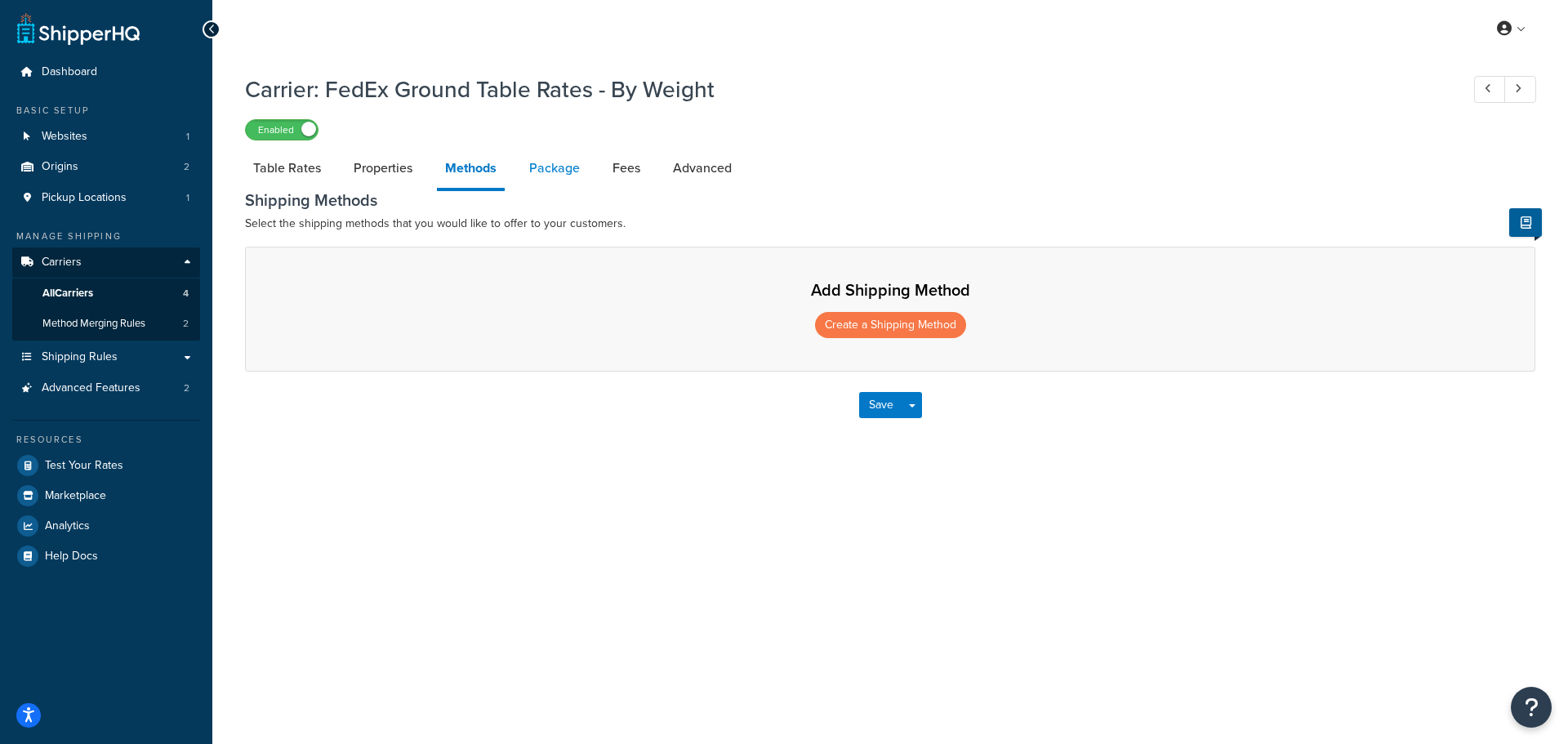
click at [545, 173] on link "Package" at bounding box center [554, 168] width 67 height 39
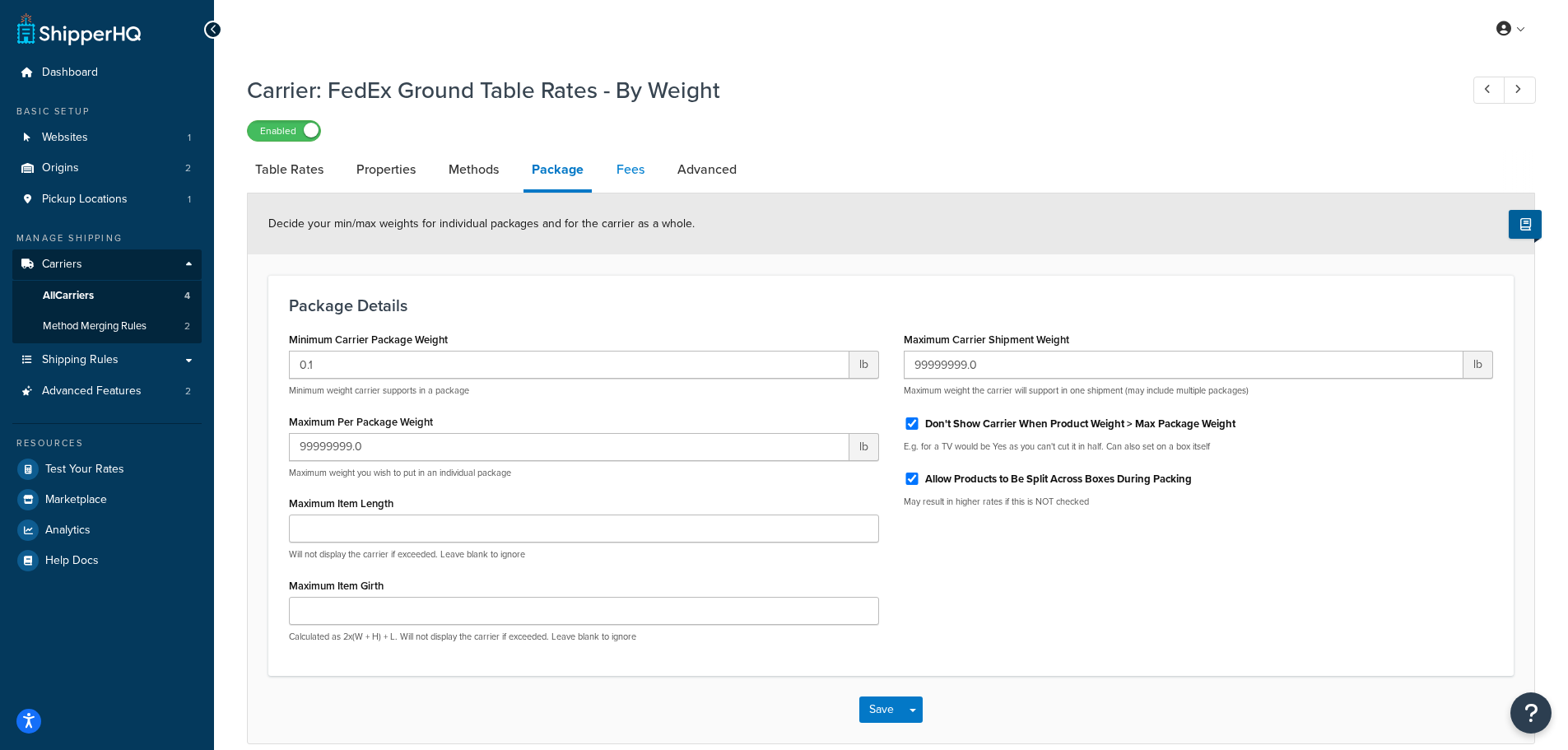
click at [626, 173] on link "Fees" at bounding box center [630, 169] width 44 height 39
select select "AFTER"
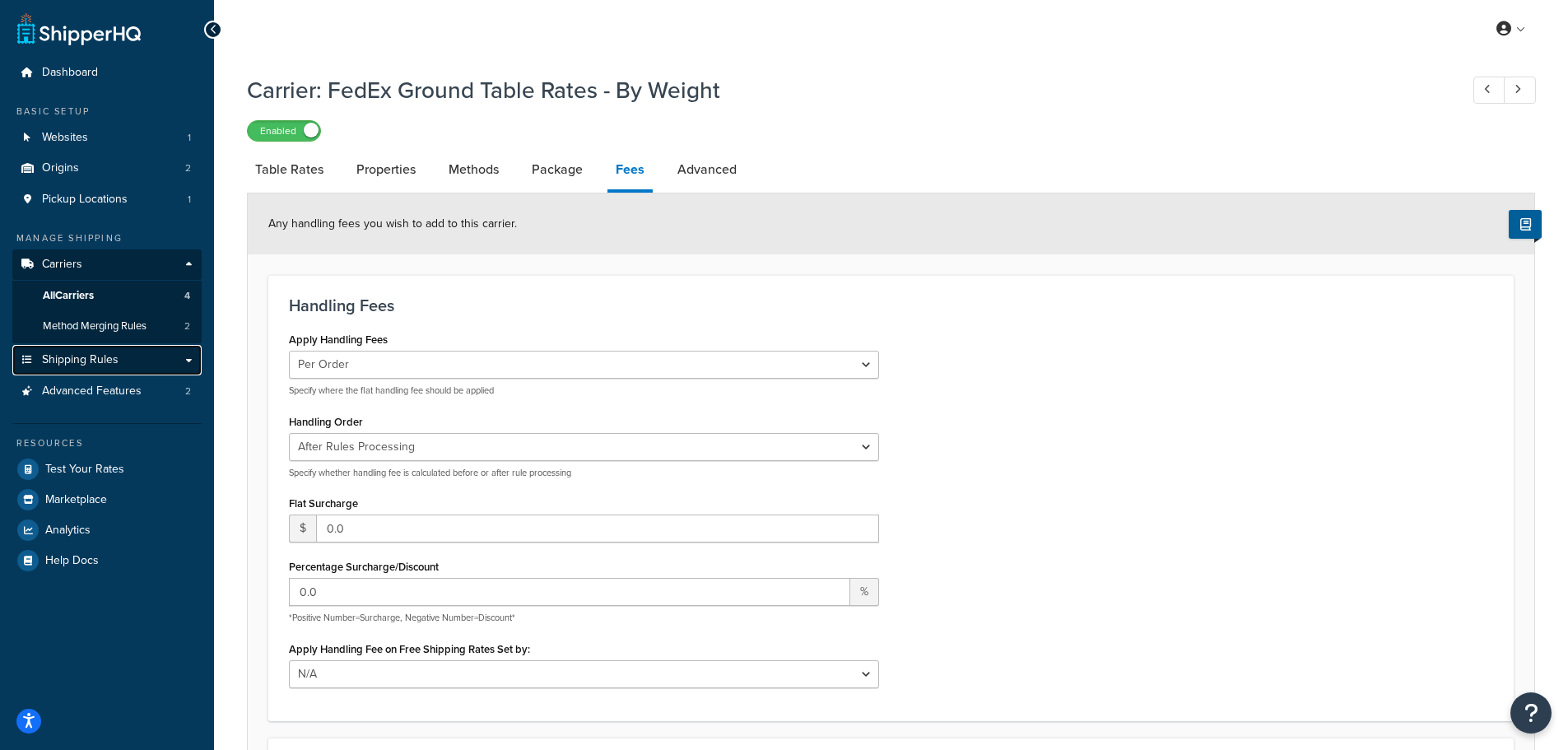
click at [128, 352] on link "Shipping Rules" at bounding box center [107, 361] width 190 height 31
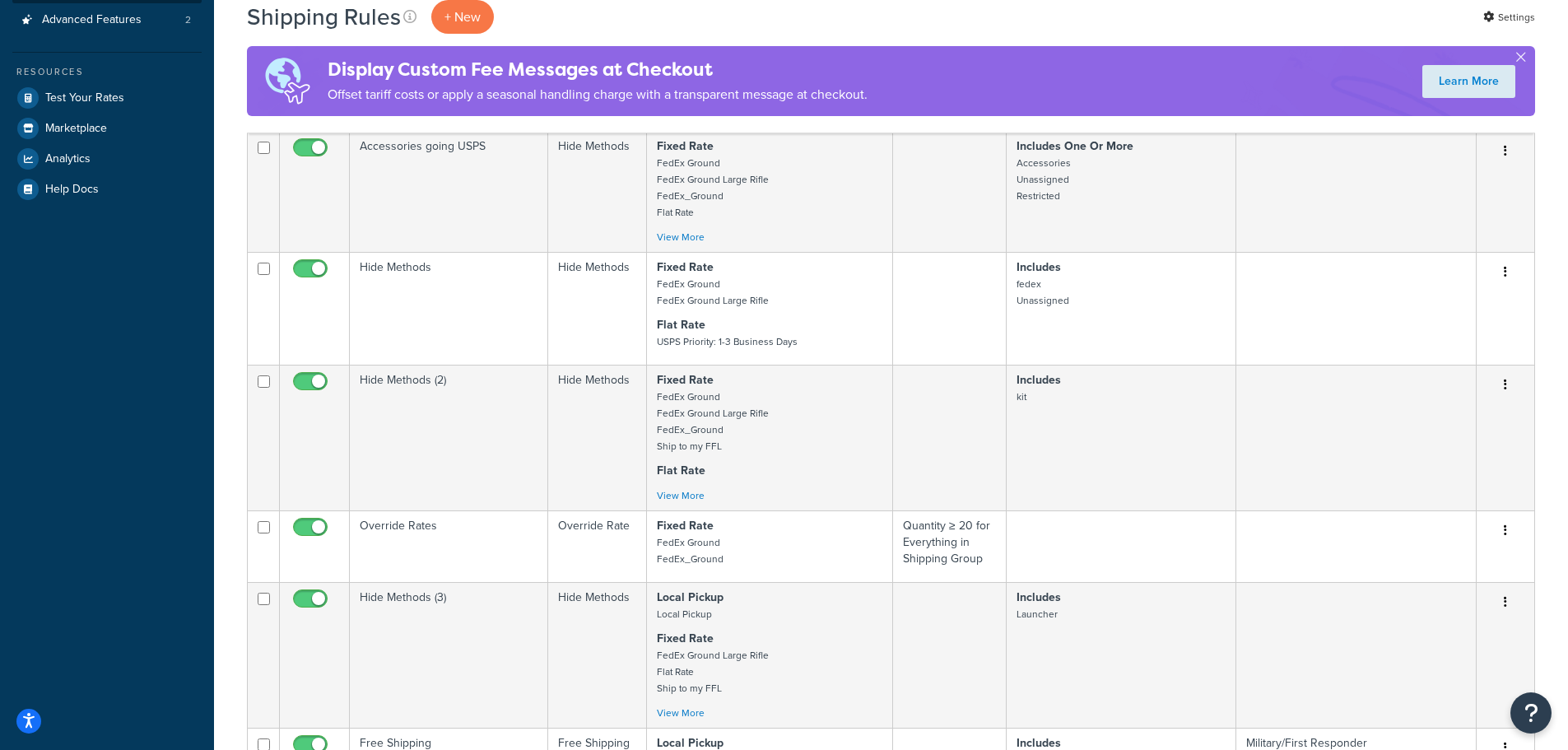
scroll to position [165, 0]
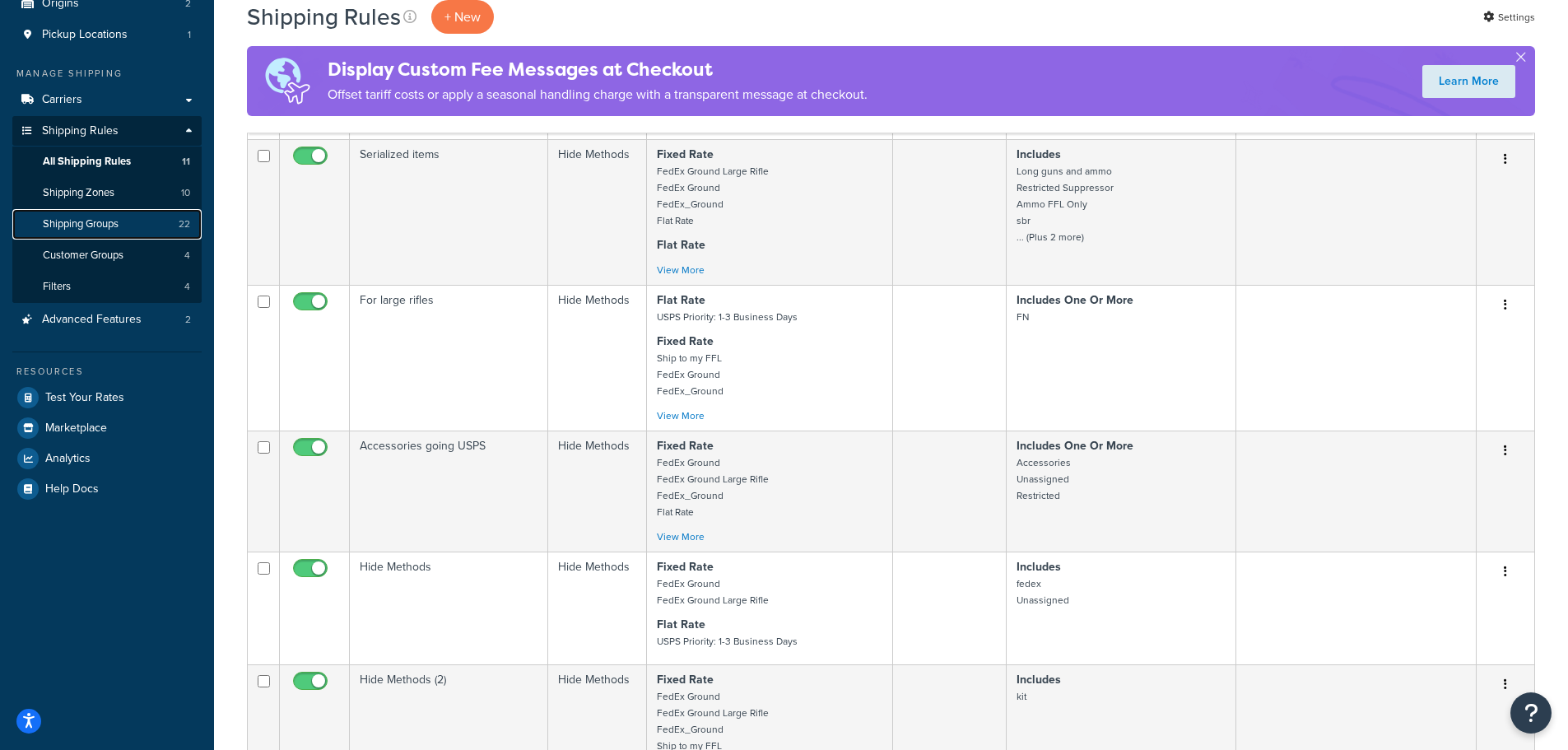
click at [128, 225] on link "Shipping Groups 22" at bounding box center [107, 224] width 190 height 31
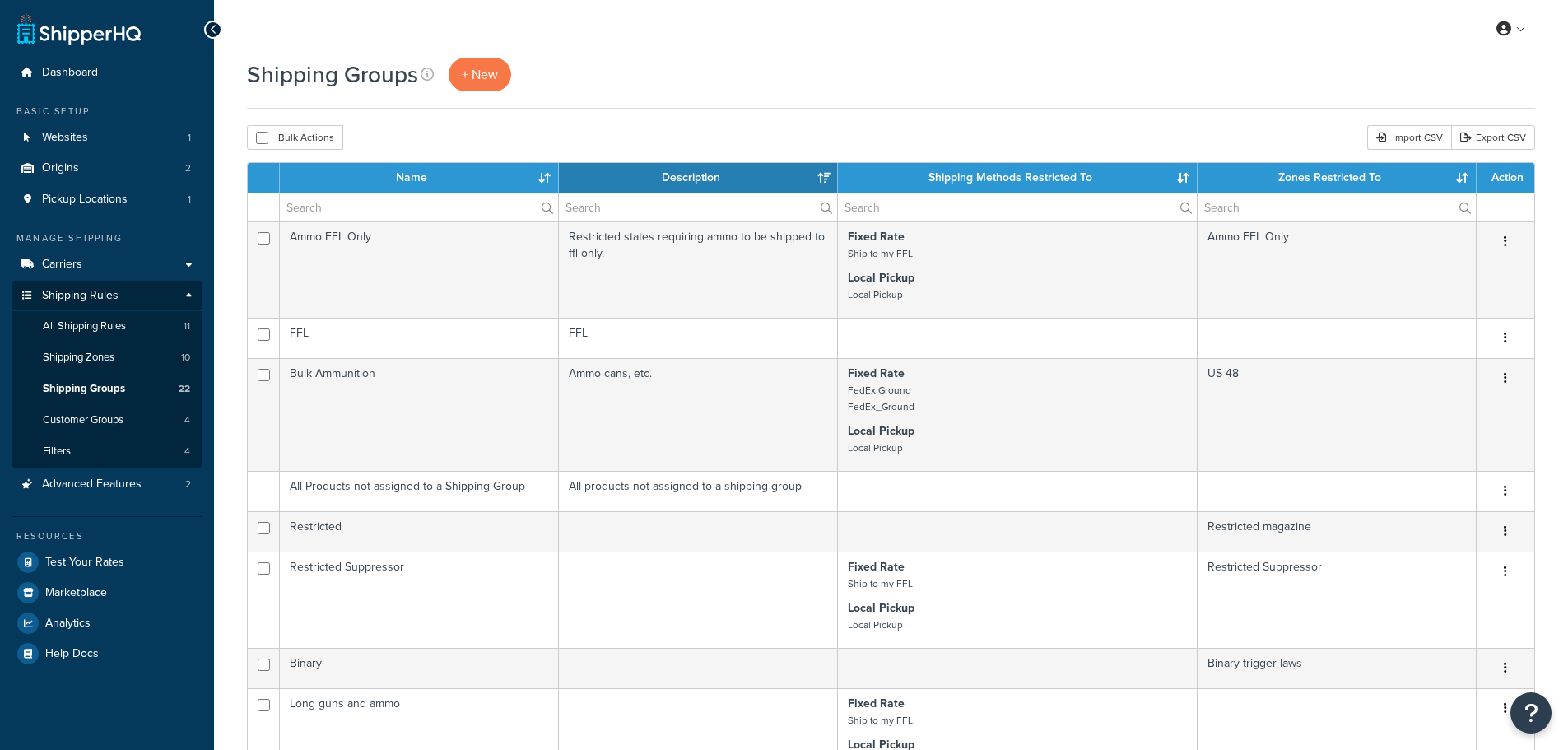
select select "15"
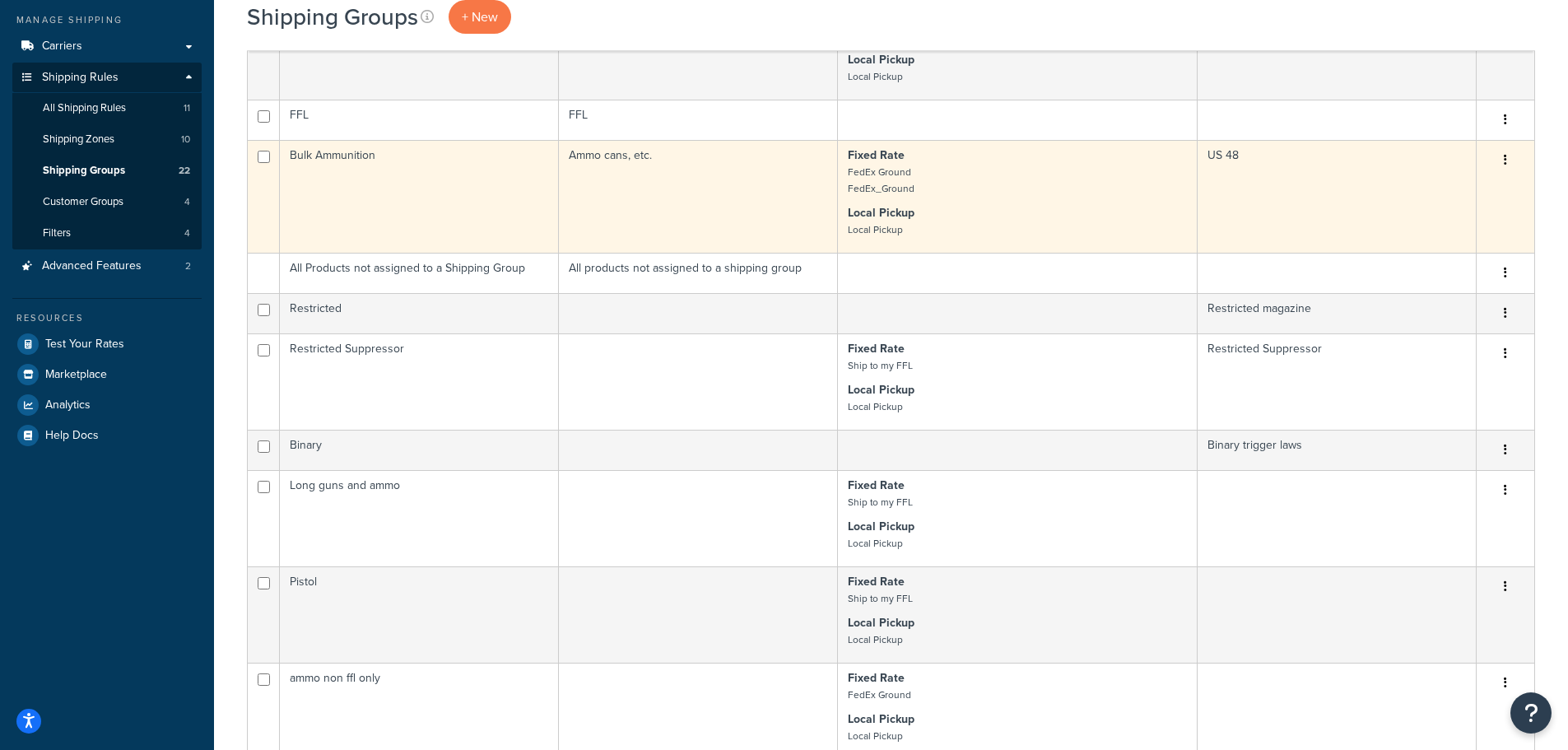
scroll to position [247, 0]
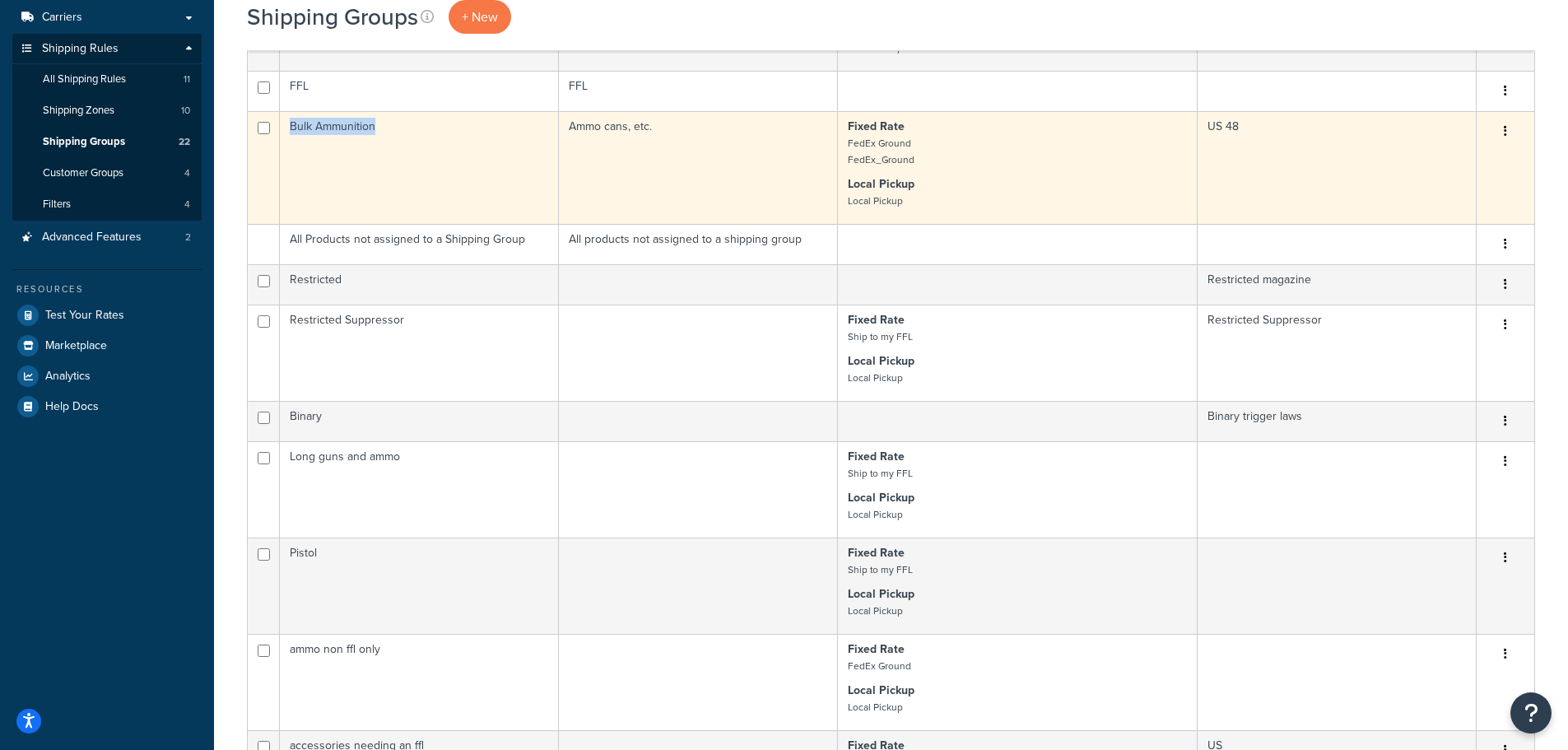
drag, startPoint x: 385, startPoint y: 122, endPoint x: 292, endPoint y: 135, distance: 93.9
click at [292, 135] on td "Bulk Ammunition" at bounding box center [419, 168] width 279 height 113
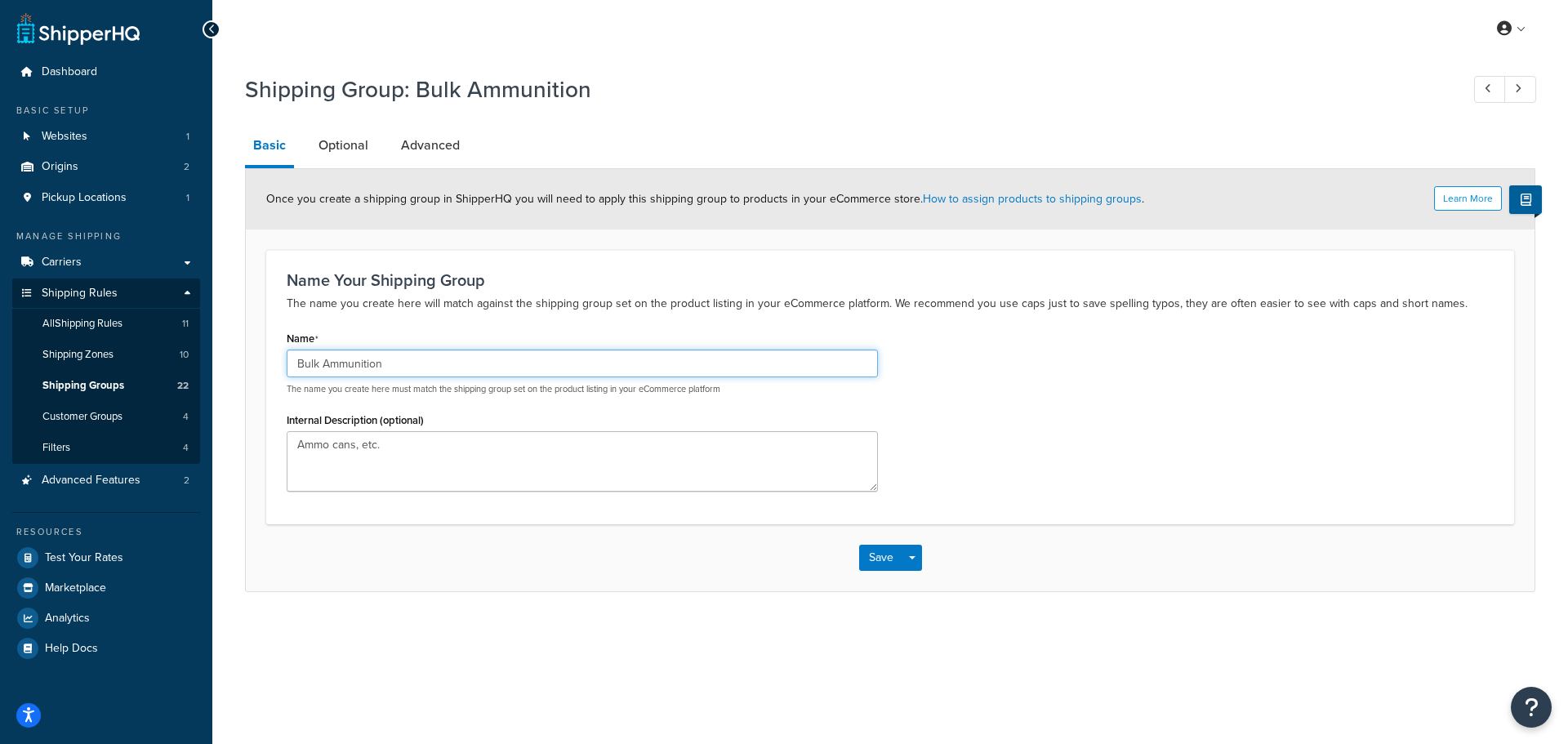
drag, startPoint x: 0, startPoint y: 0, endPoint x: 382, endPoint y: 370, distance: 531.8
click at [382, 370] on input "Bulk Ammunition" at bounding box center [582, 363] width 592 height 28
click at [381, 369] on input "Bulk Ammunition" at bounding box center [582, 363] width 592 height 28
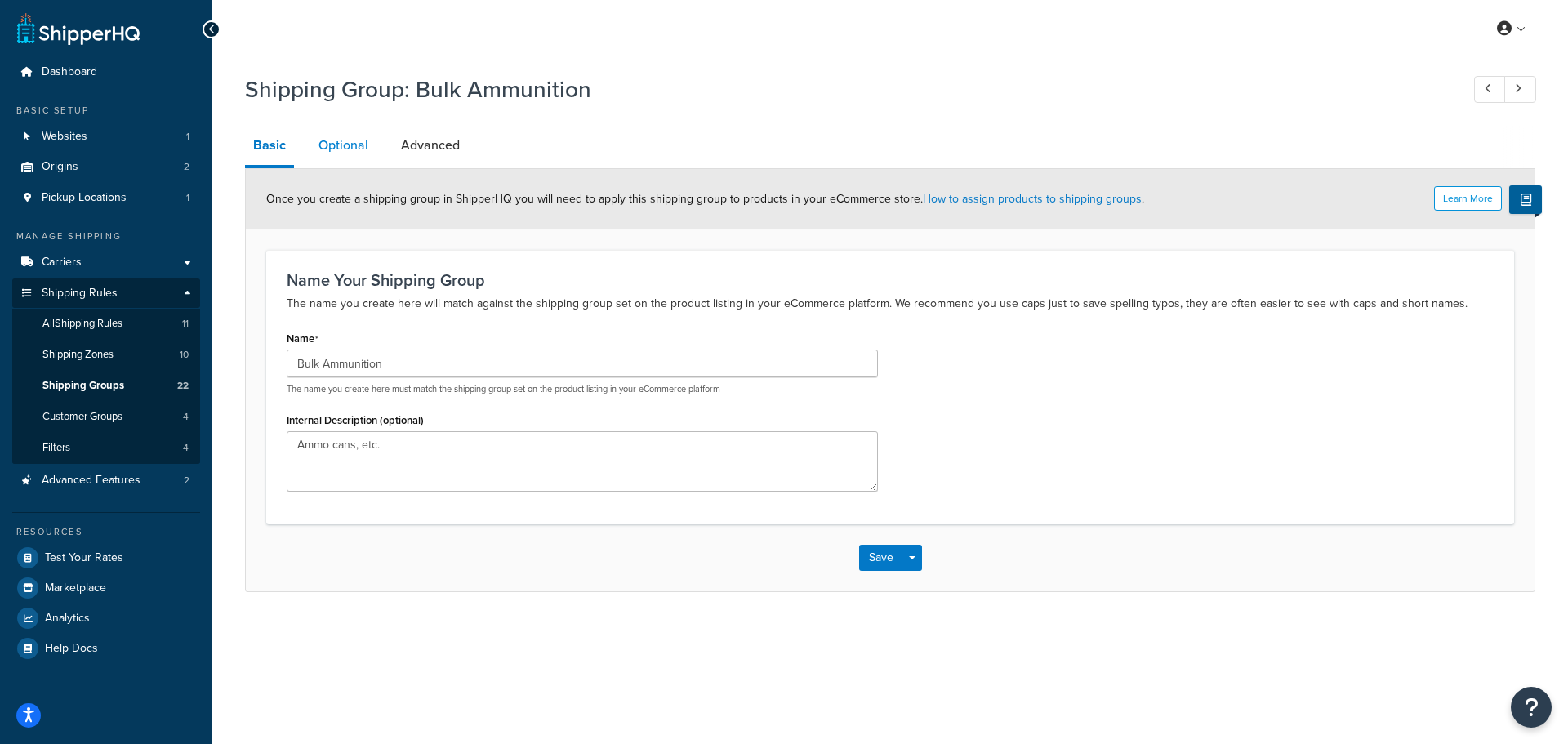
click at [333, 143] on link "Optional" at bounding box center [343, 145] width 66 height 39
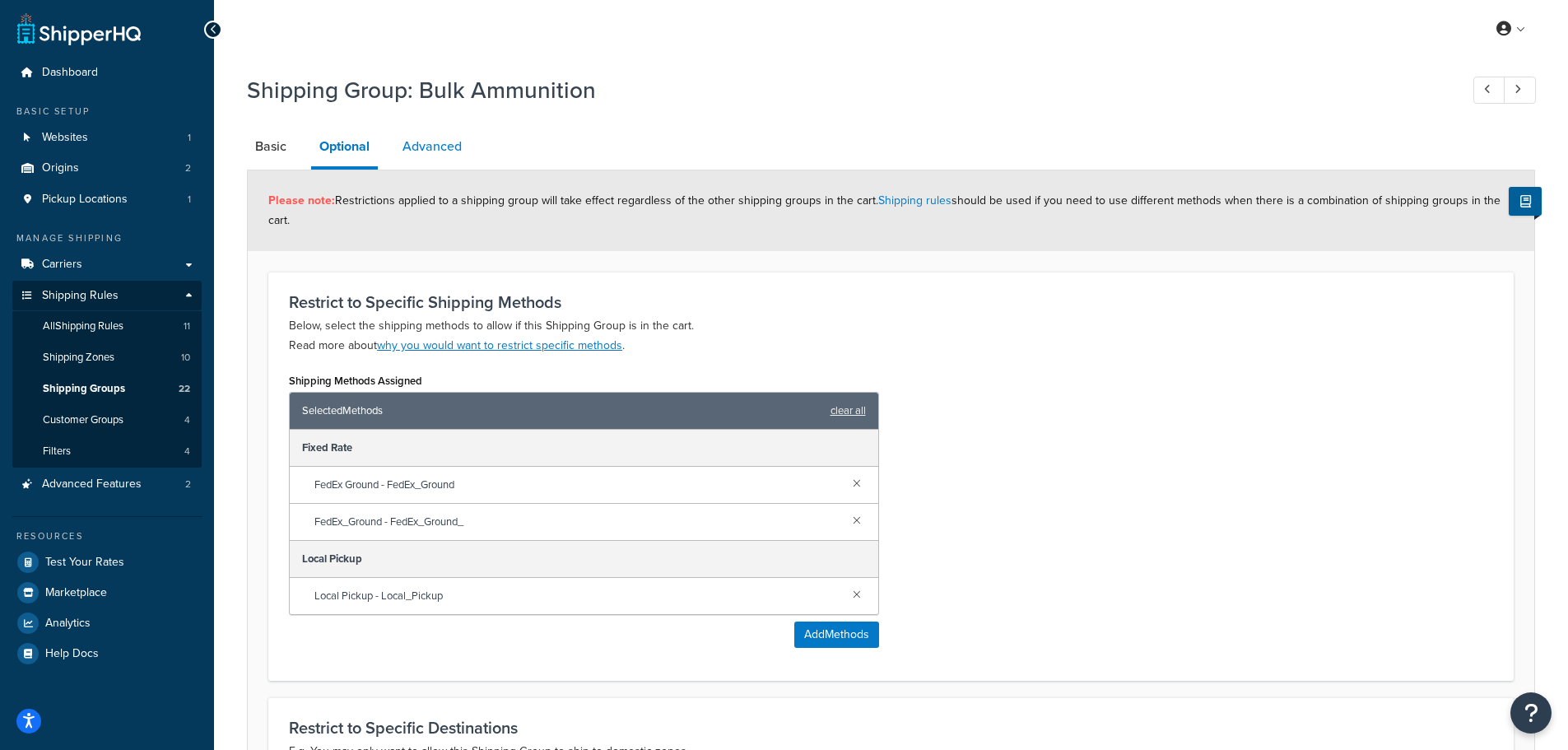
click at [419, 140] on link "Advanced" at bounding box center [432, 146] width 76 height 39
